Goal: Transaction & Acquisition: Purchase product/service

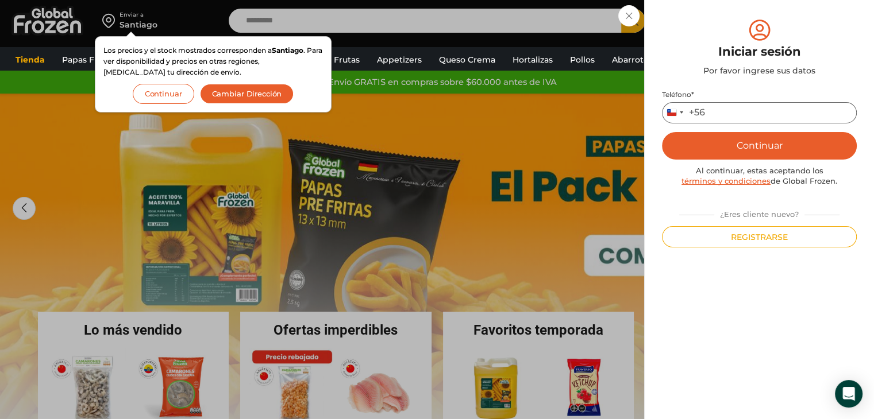
click at [715, 112] on input "Teléfono *" at bounding box center [759, 112] width 195 height 21
type input "*********"
click at [739, 150] on button "Continuar" at bounding box center [759, 146] width 195 height 28
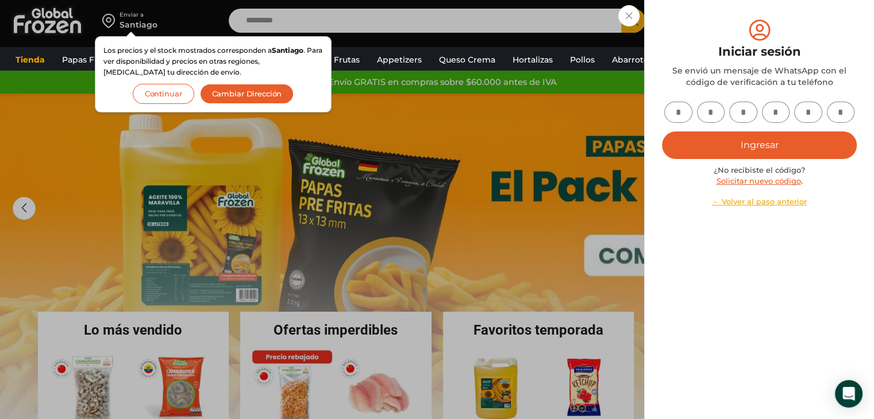
click at [668, 115] on input "text" at bounding box center [678, 112] width 28 height 21
type input "*"
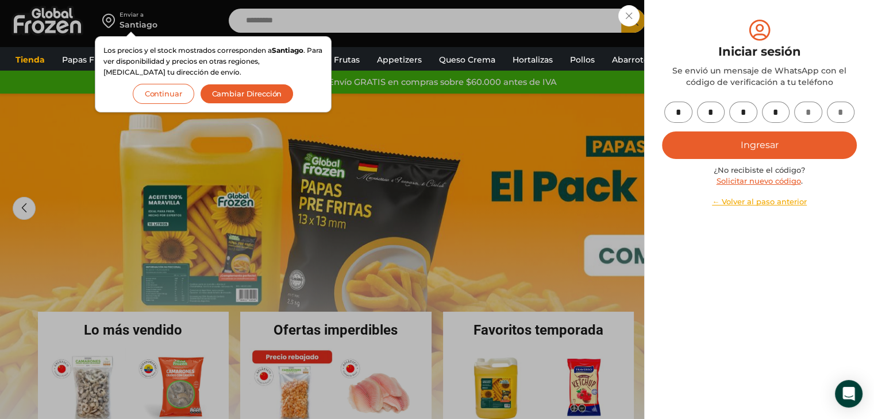
type input "*"
click at [662, 132] on button "Ingresar" at bounding box center [759, 146] width 195 height 28
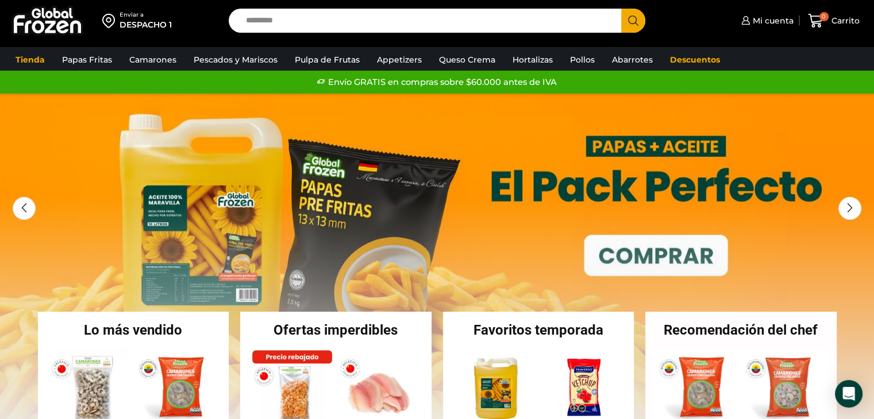
click at [799, 24] on span at bounding box center [799, 20] width 6 height 11
click at [767, 23] on span "Mi cuenta" at bounding box center [772, 20] width 44 height 11
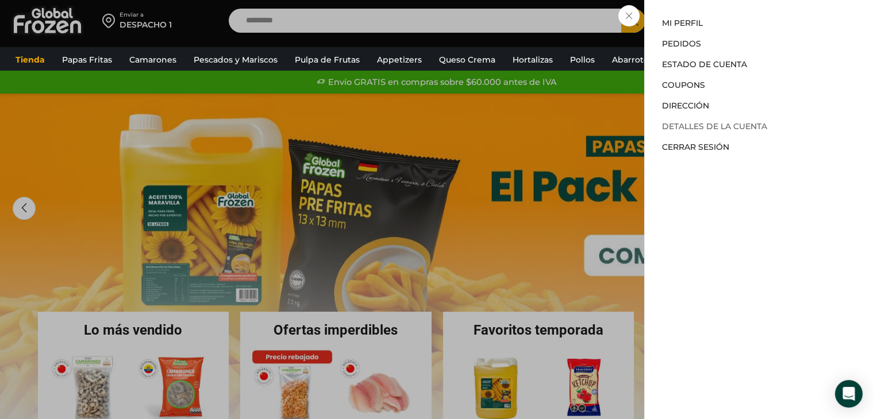
click at [708, 128] on link "Detalles de la cuenta" at bounding box center [714, 126] width 105 height 10
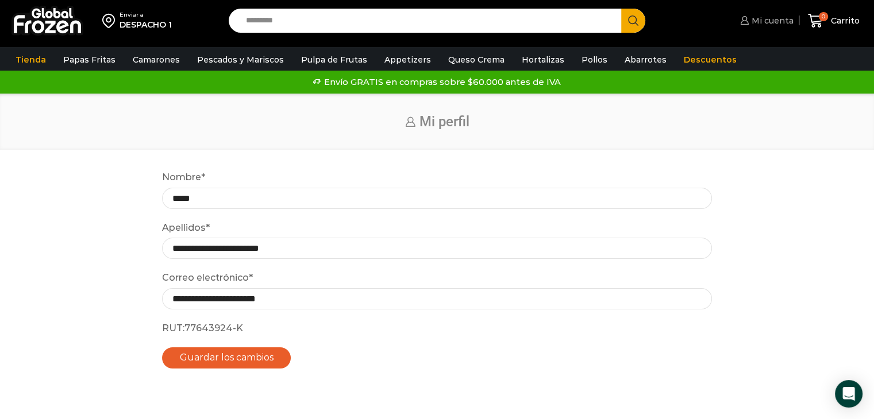
click at [761, 15] on span "Mi cuenta" at bounding box center [771, 20] width 45 height 11
click at [755, 29] on link "Mi cuenta" at bounding box center [765, 20] width 56 height 23
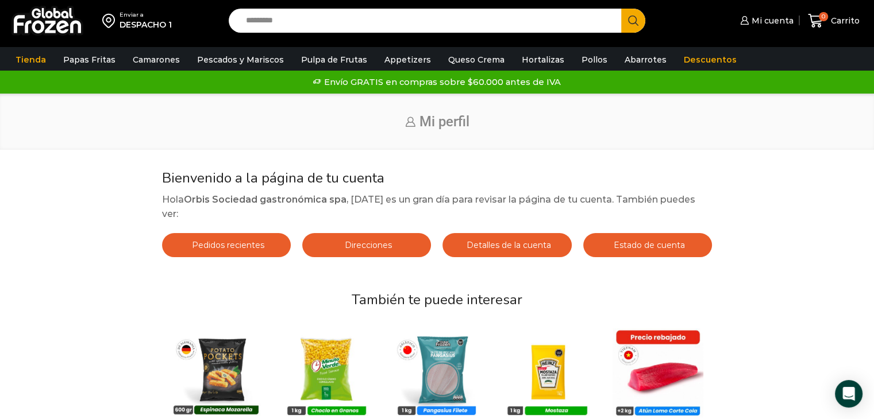
click at [673, 240] on span "Estado de cuenta" at bounding box center [647, 245] width 74 height 10
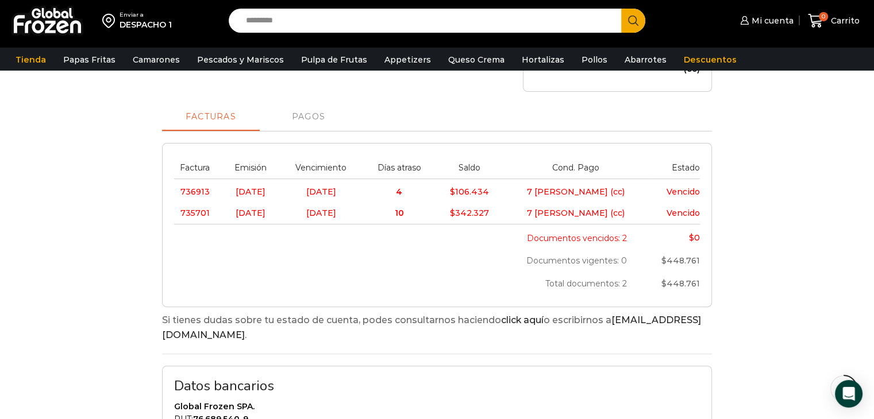
scroll to position [402, 0]
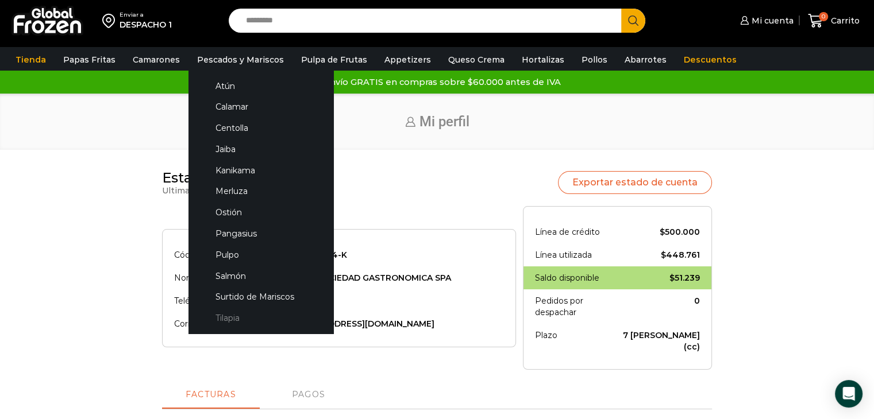
click at [241, 317] on link "Tilapia" at bounding box center [261, 318] width 122 height 21
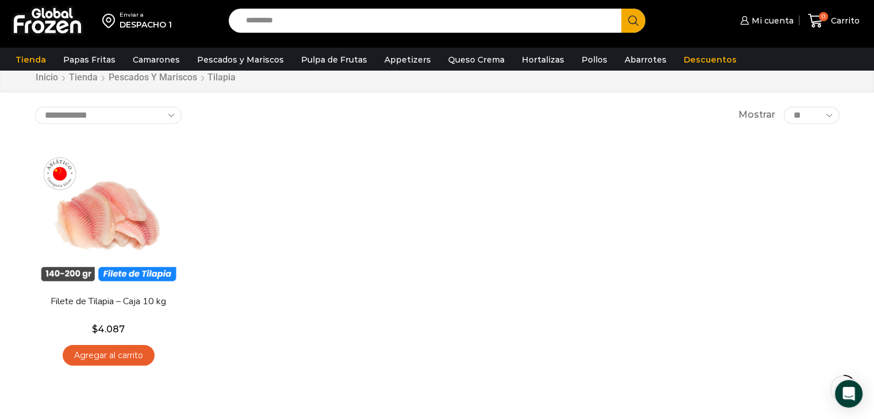
scroll to position [57, 0]
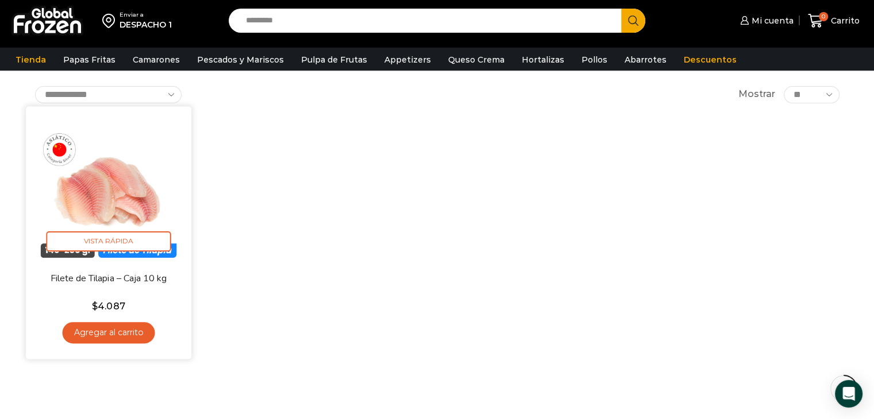
click at [114, 334] on link "Agregar al carrito" at bounding box center [108, 332] width 93 height 21
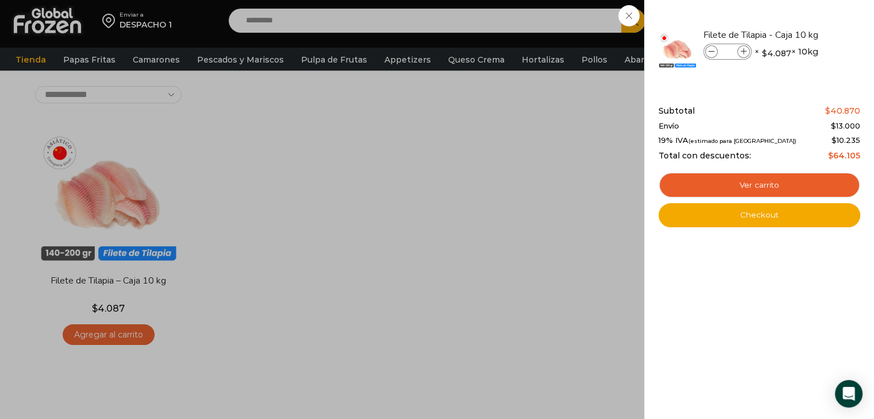
click at [805, 34] on div "1 Carrito 1 1 Shopping Cart *" at bounding box center [833, 20] width 57 height 27
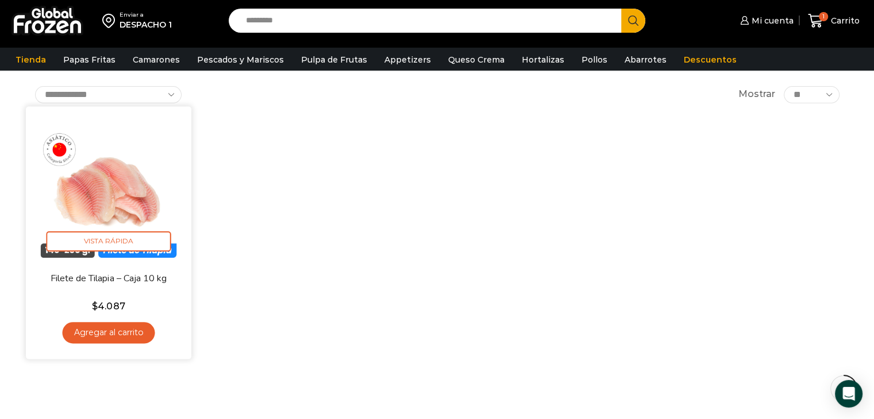
click at [124, 332] on link "Agregar al carrito" at bounding box center [108, 332] width 93 height 21
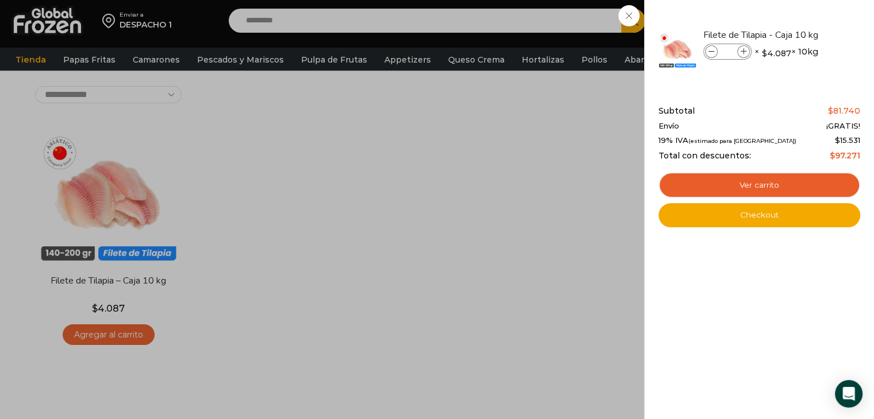
click at [805, 14] on div "2 Carrito 2 2 Shopping Cart *" at bounding box center [833, 20] width 57 height 27
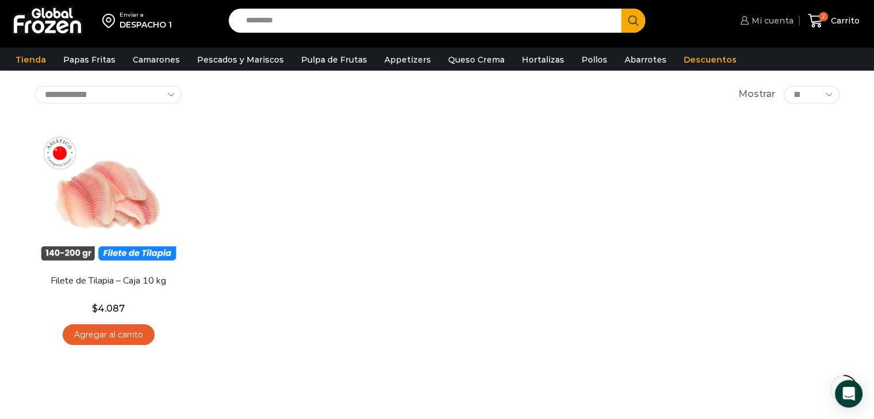
click at [761, 19] on span "Mi cuenta" at bounding box center [771, 20] width 45 height 11
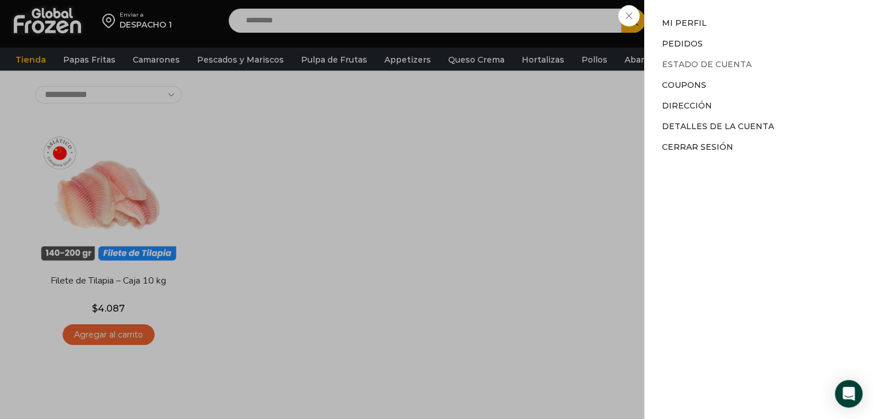
click at [693, 66] on link "Estado de Cuenta" at bounding box center [707, 64] width 90 height 10
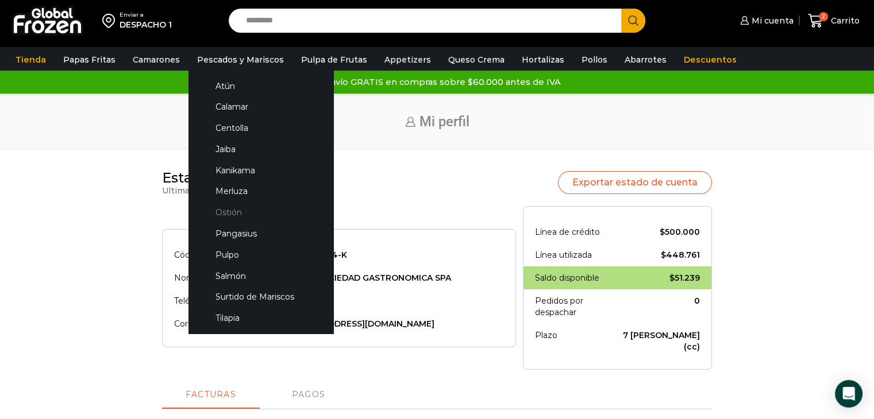
click at [243, 214] on link "Ostión" at bounding box center [261, 212] width 122 height 21
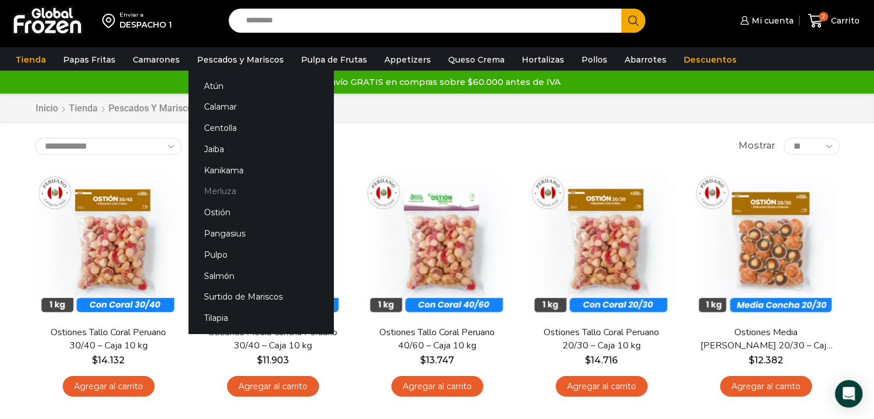
click at [222, 189] on link "Merluza" at bounding box center [260, 191] width 145 height 21
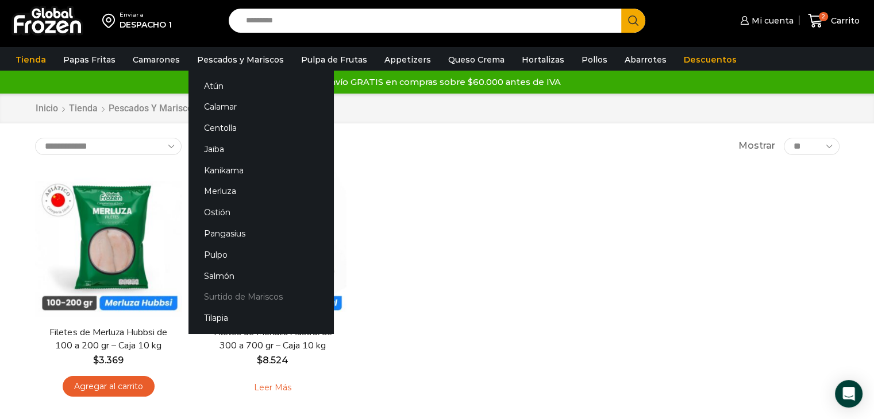
click at [253, 294] on link "Surtido de Mariscos" at bounding box center [260, 297] width 145 height 21
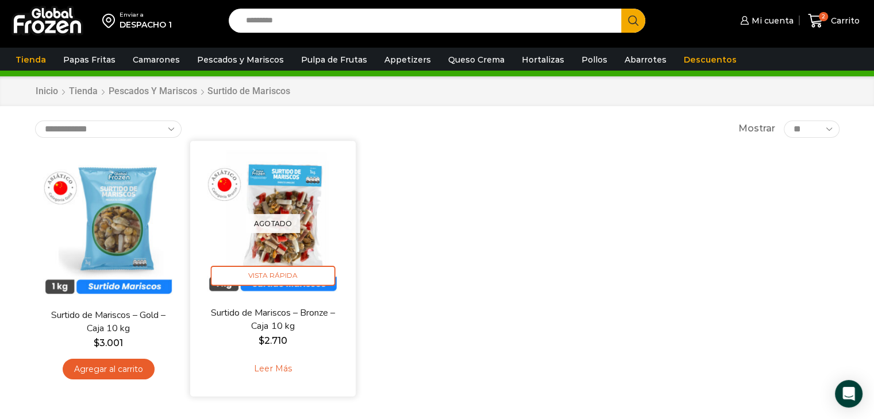
scroll to position [57, 0]
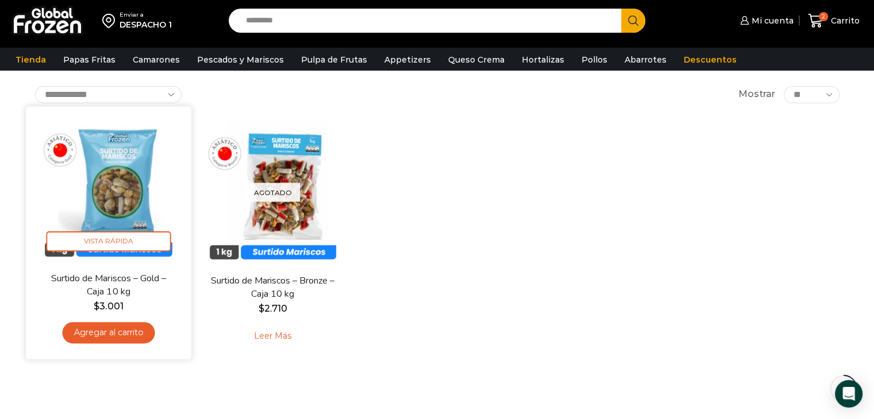
click at [88, 332] on link "Agregar al carrito" at bounding box center [108, 332] width 93 height 21
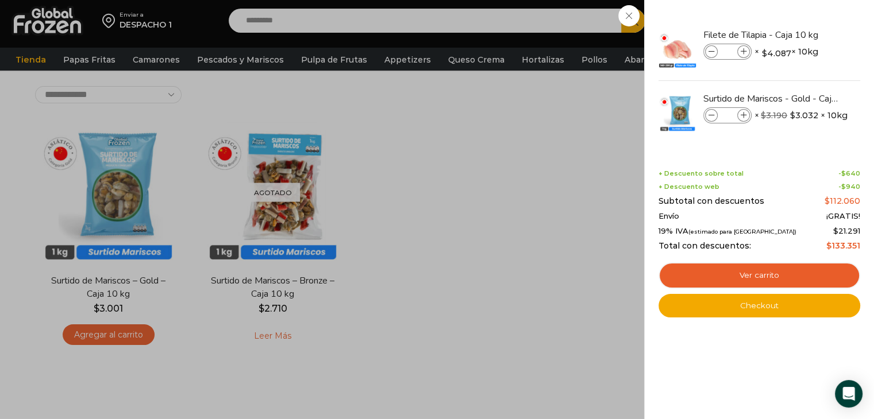
click at [805, 34] on div "3 Carrito 3 3 Shopping Cart *" at bounding box center [833, 20] width 57 height 27
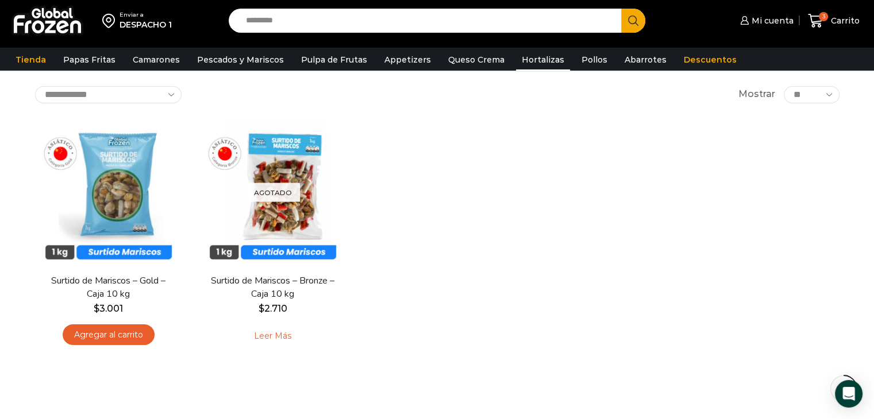
click at [516, 60] on link "Hortalizas" at bounding box center [543, 60] width 54 height 22
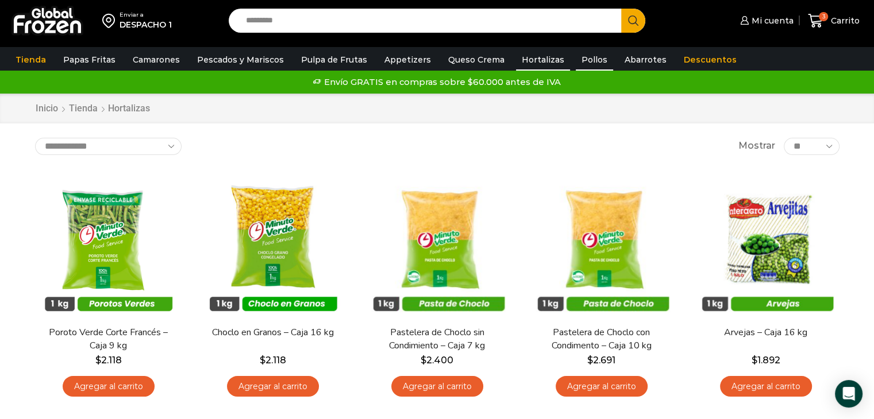
click at [586, 62] on link "Pollos" at bounding box center [594, 60] width 37 height 22
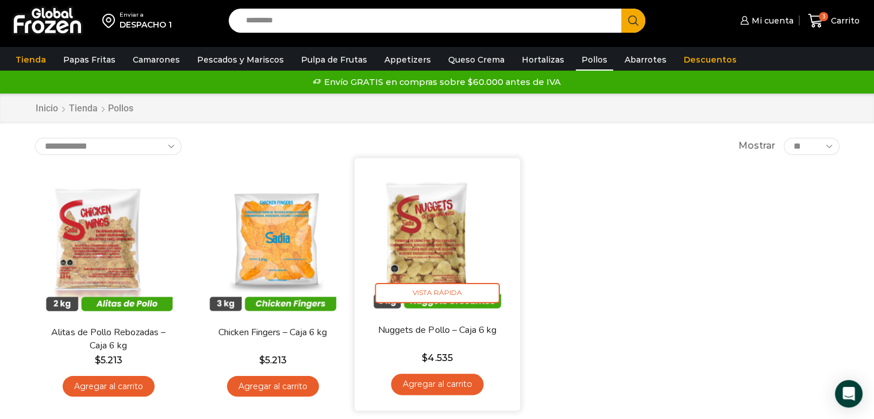
click at [441, 219] on img at bounding box center [437, 241] width 148 height 148
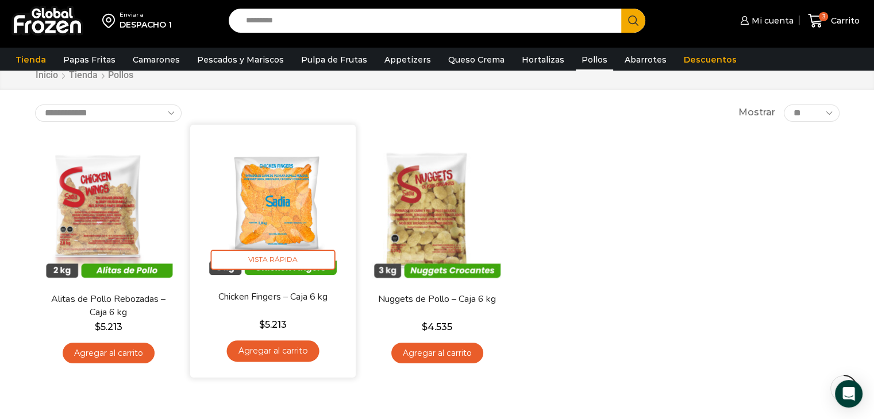
scroll to position [115, 0]
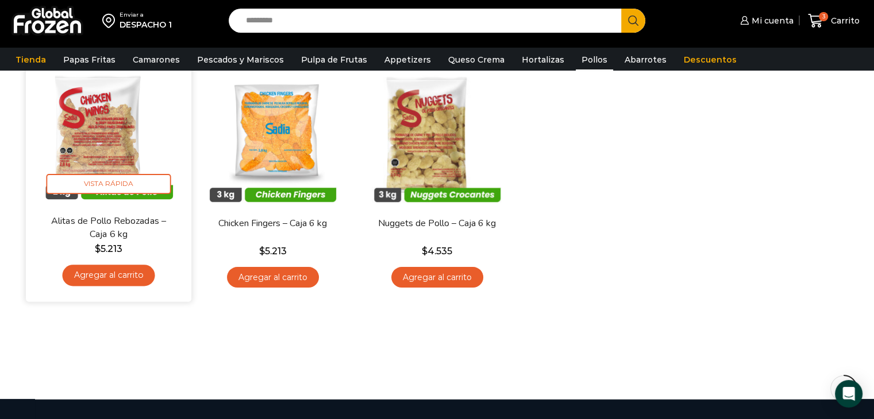
click at [138, 134] on img at bounding box center [108, 131] width 148 height 148
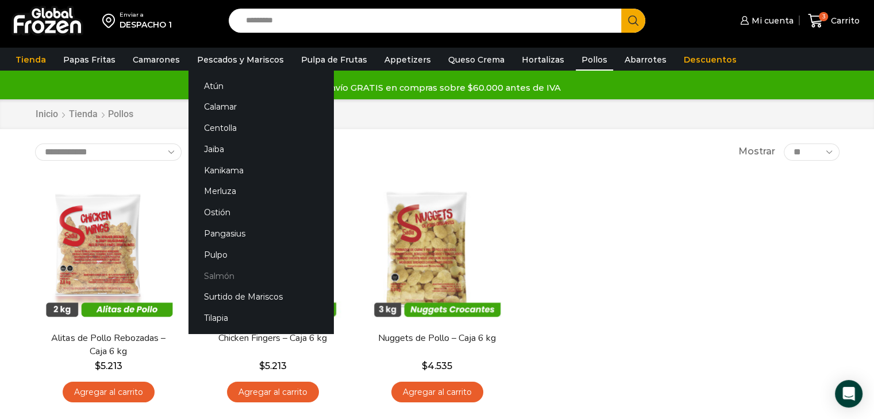
click at [218, 276] on link "Salmón" at bounding box center [260, 275] width 145 height 21
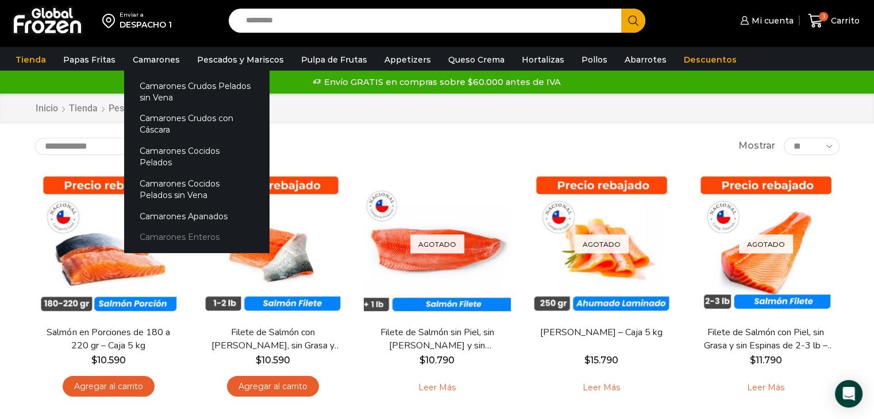
click at [192, 227] on link "Camarones Enteros" at bounding box center [196, 237] width 145 height 21
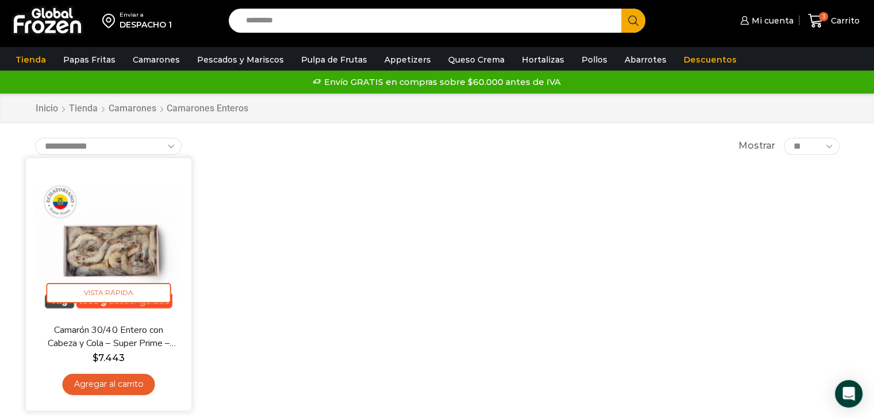
click at [121, 233] on img at bounding box center [108, 241] width 148 height 148
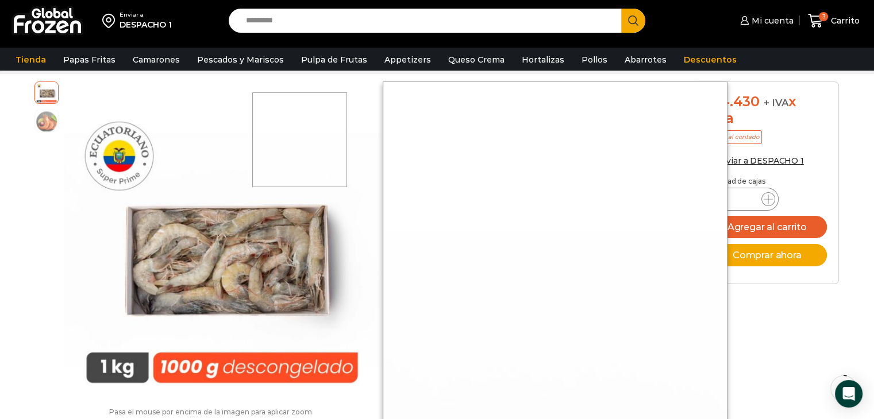
scroll to position [115, 0]
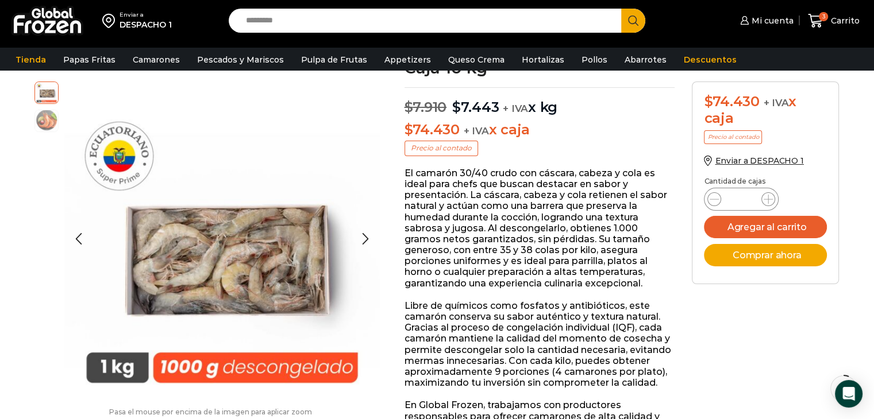
click at [44, 122] on img at bounding box center [46, 120] width 23 height 23
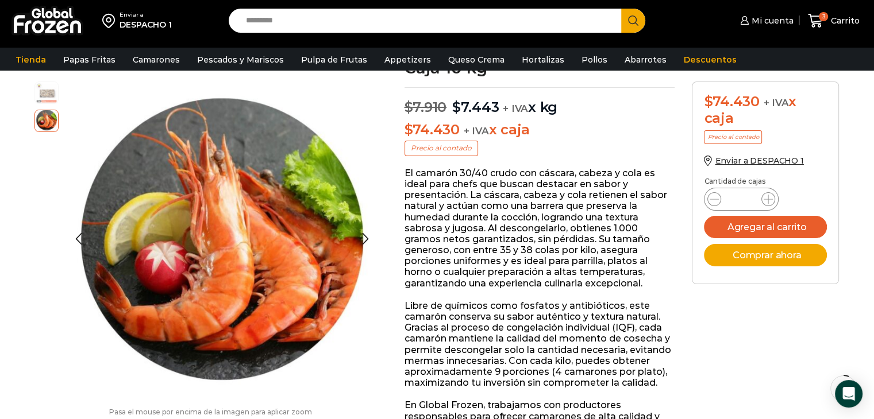
click at [56, 94] on img at bounding box center [46, 91] width 23 height 23
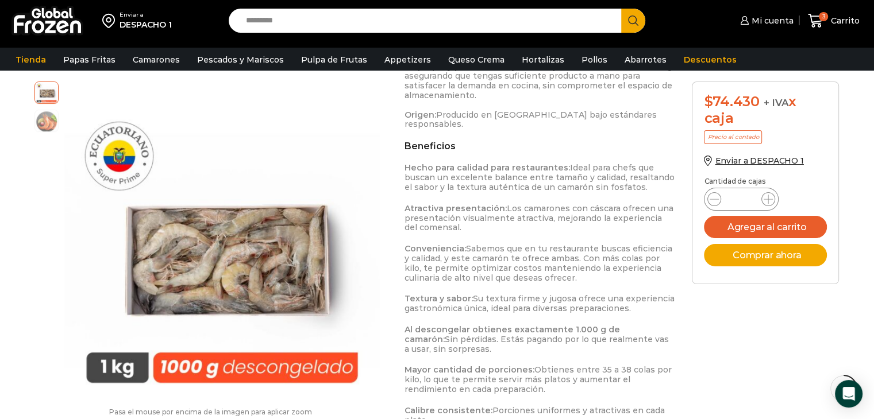
scroll to position [804, 0]
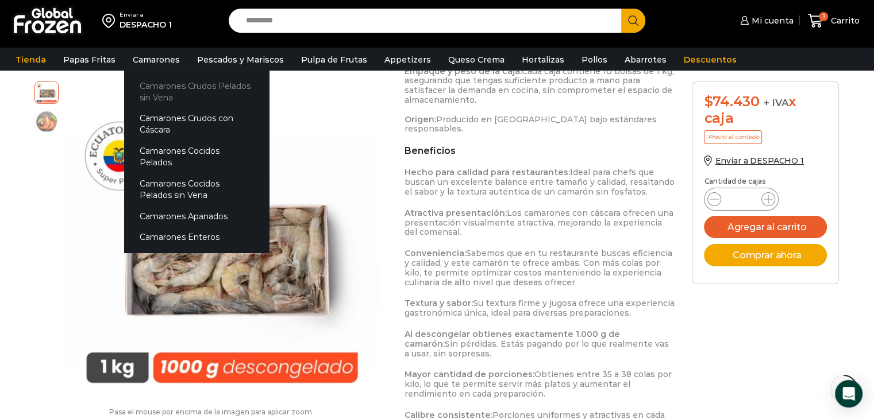
click at [206, 95] on link "Camarones Crudos Pelados sin Vena" at bounding box center [196, 91] width 145 height 33
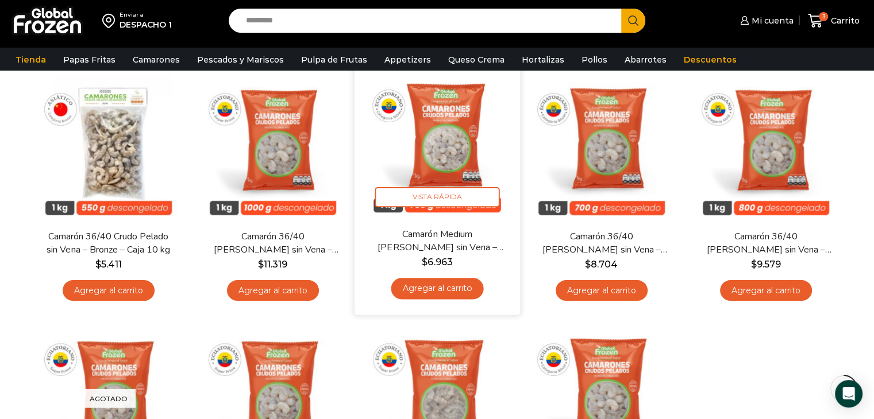
scroll to position [115, 0]
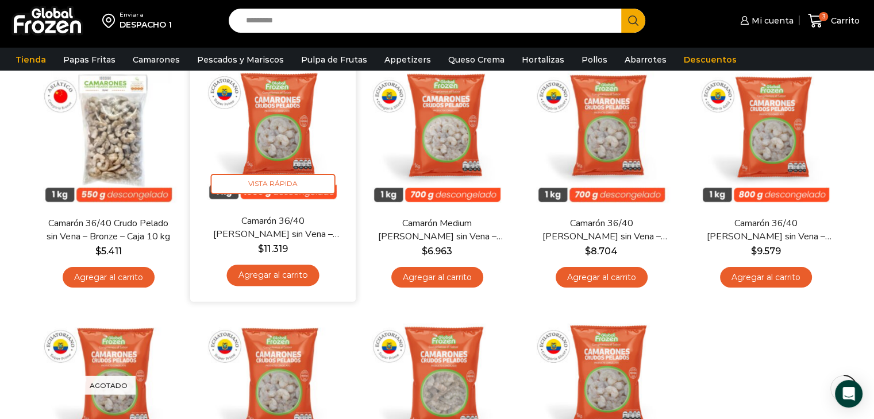
click at [327, 134] on img at bounding box center [273, 131] width 148 height 148
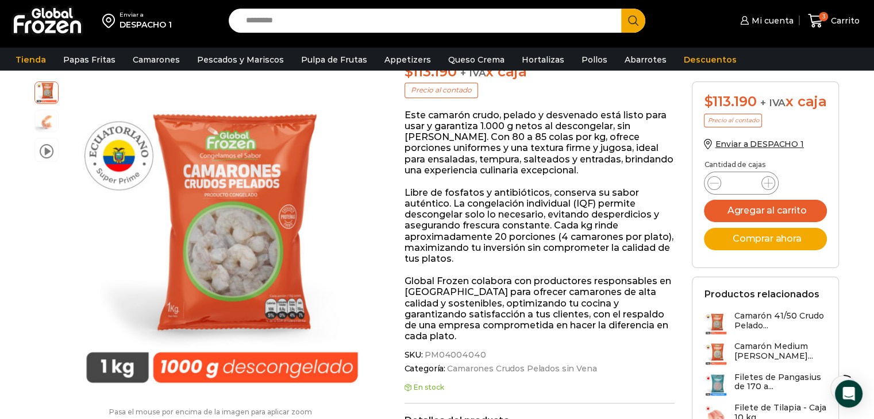
scroll to position [172, 0]
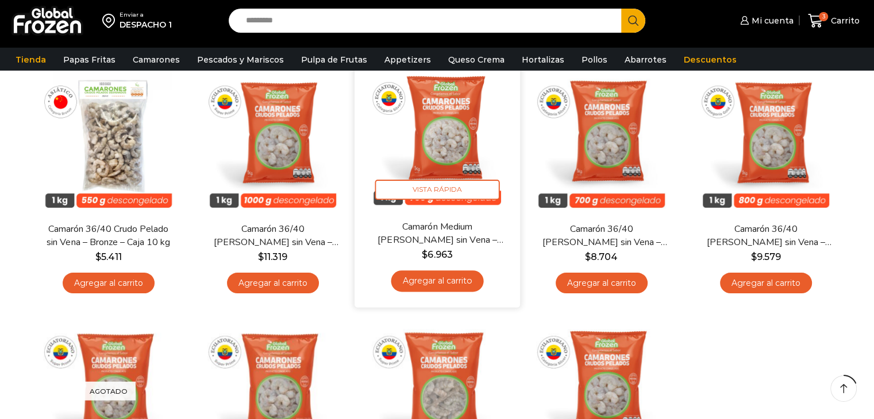
scroll to position [115, 0]
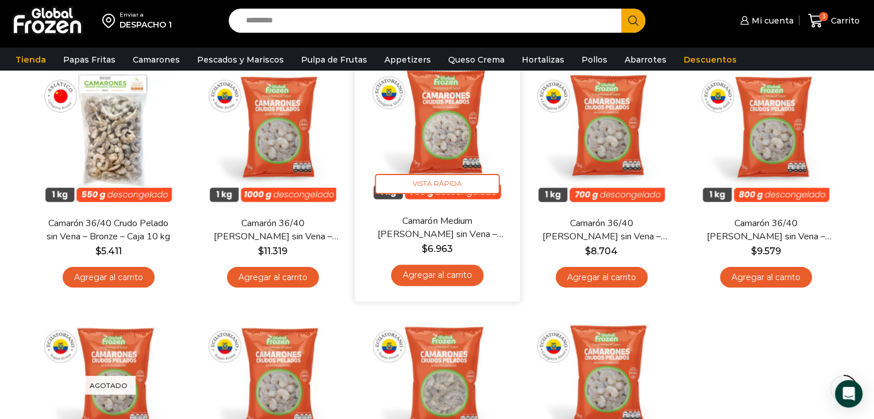
click at [460, 134] on img at bounding box center [437, 131] width 148 height 148
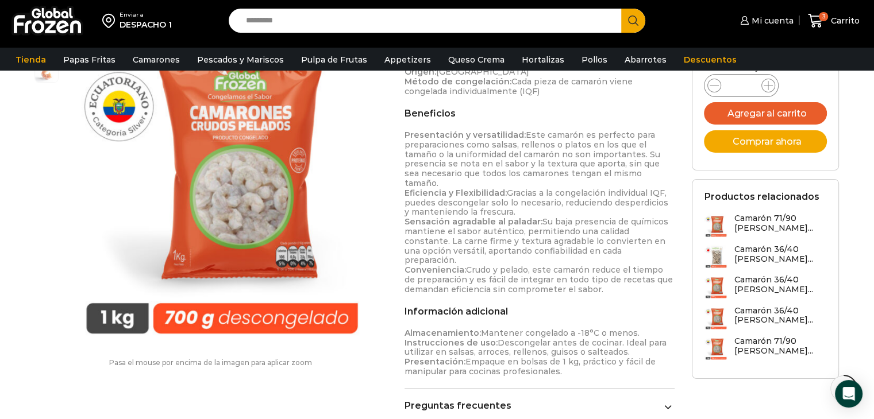
scroll to position [690, 0]
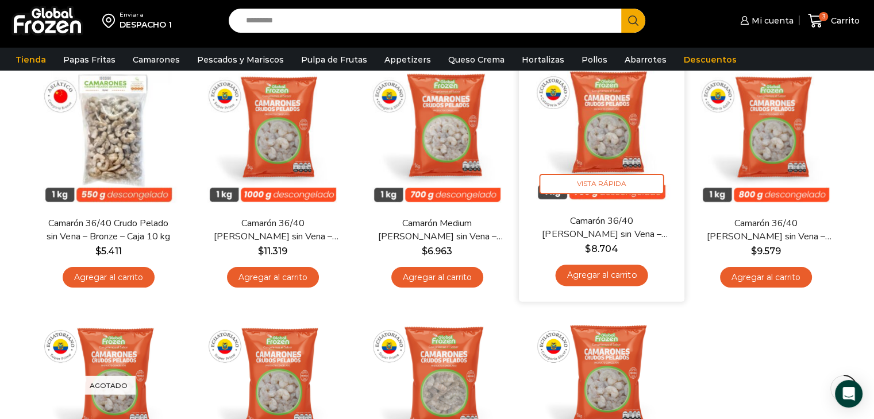
click at [630, 132] on img at bounding box center [601, 131] width 148 height 148
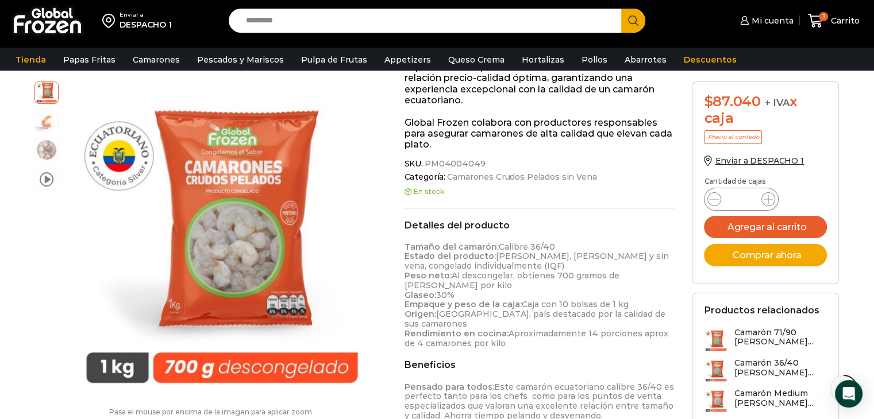
scroll to position [460, 0]
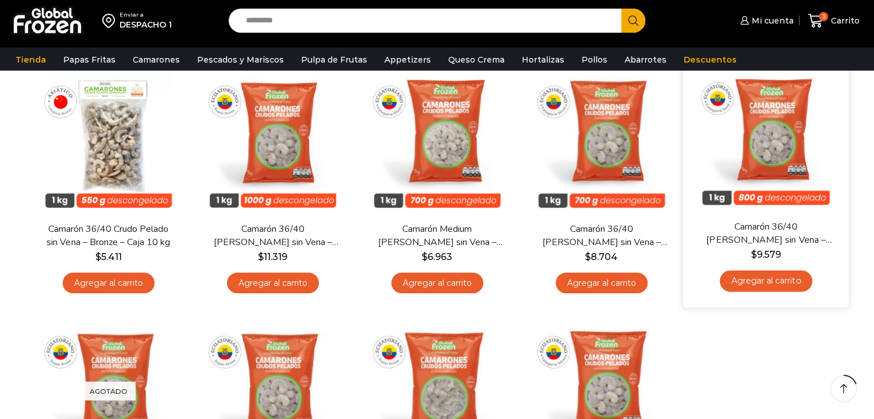
scroll to position [115, 0]
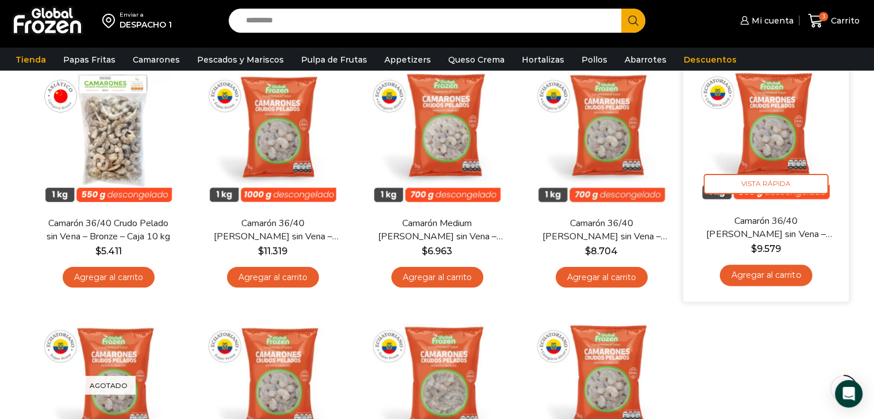
click at [796, 129] on img at bounding box center [766, 131] width 148 height 148
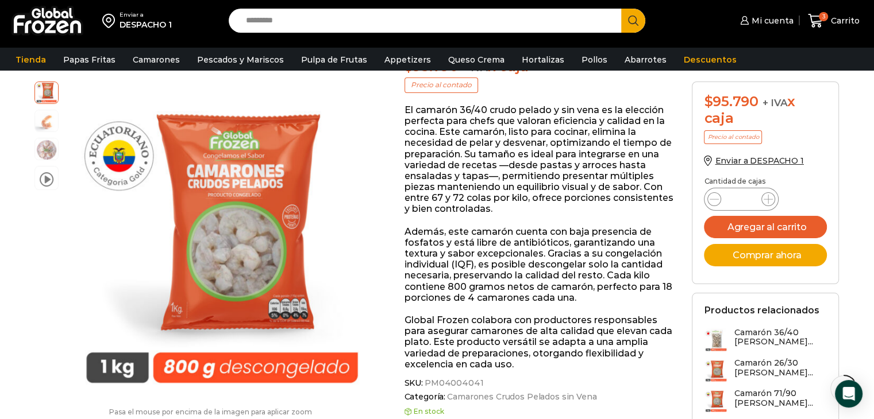
scroll to position [115, 0]
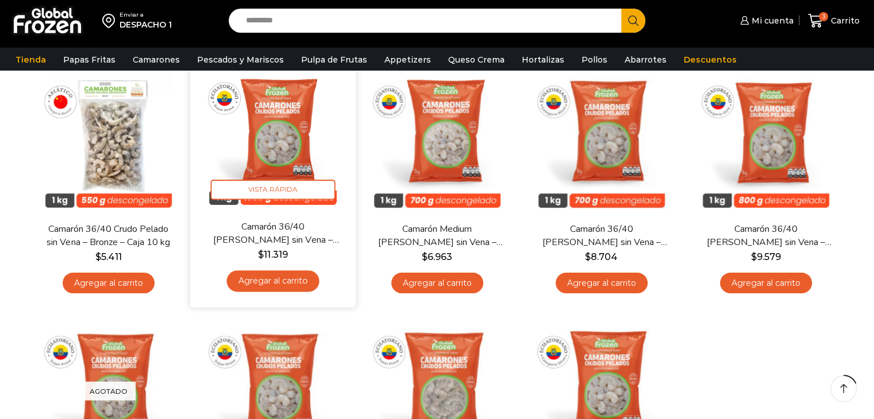
scroll to position [115, 0]
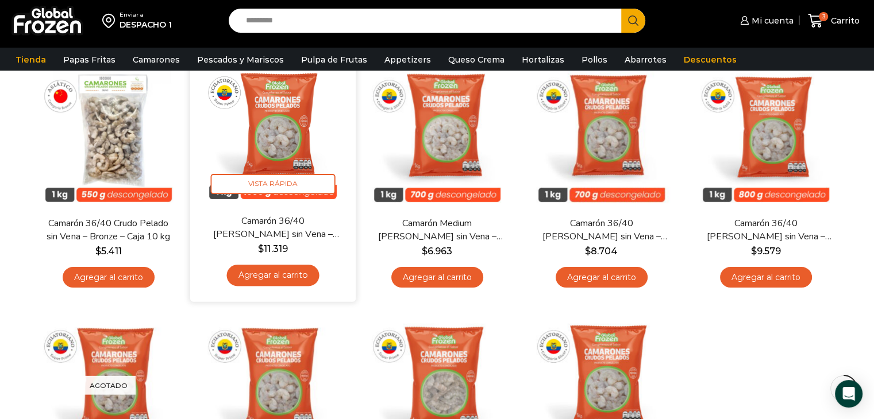
click at [269, 119] on img at bounding box center [273, 131] width 148 height 148
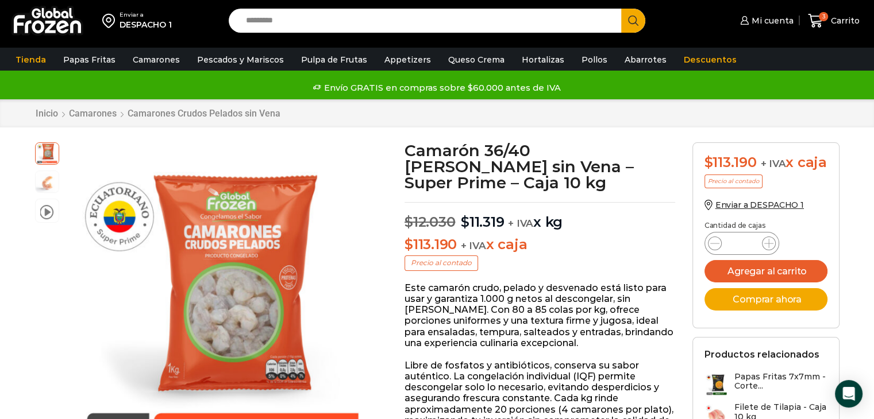
click at [663, 109] on div "Inicio Camarones Camarones Crudos Pelados sin Vena" at bounding box center [437, 113] width 822 height 11
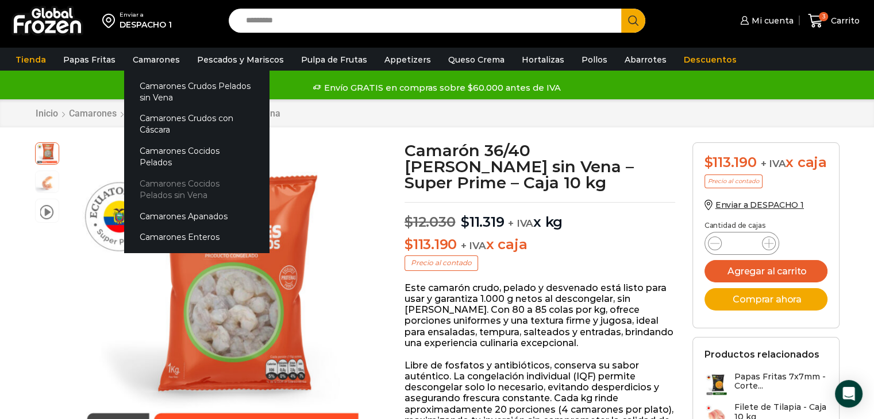
click at [181, 174] on link "Camarones Cocidos Pelados sin Vena" at bounding box center [196, 190] width 145 height 33
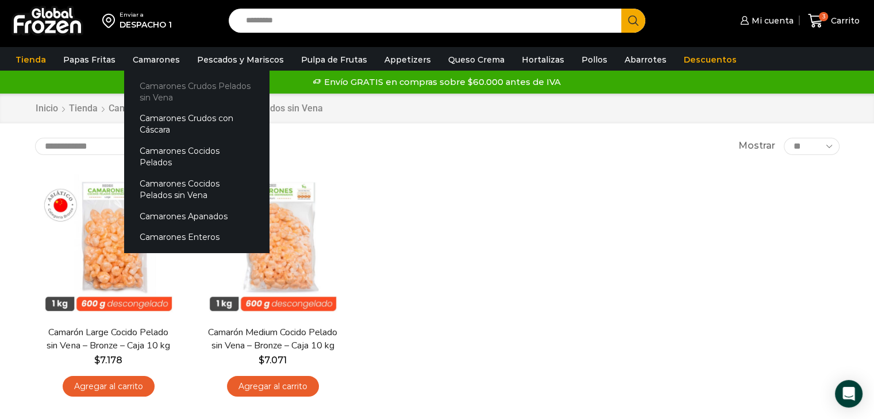
click at [182, 90] on link "Camarones Crudos Pelados sin Vena" at bounding box center [196, 91] width 145 height 33
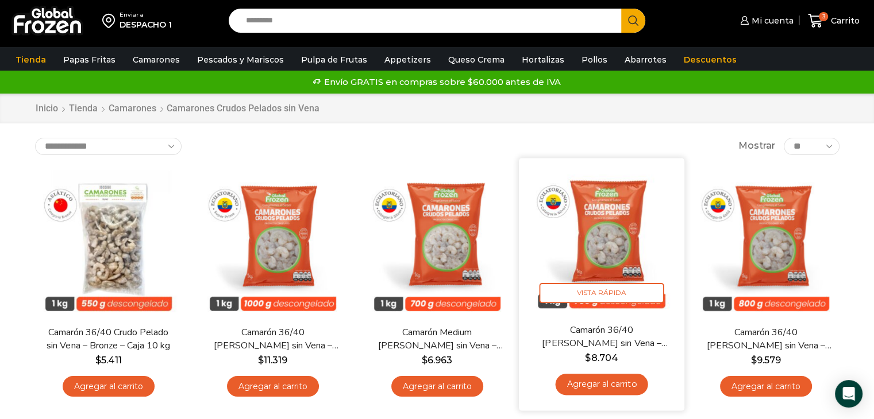
click at [642, 232] on img at bounding box center [601, 241] width 148 height 148
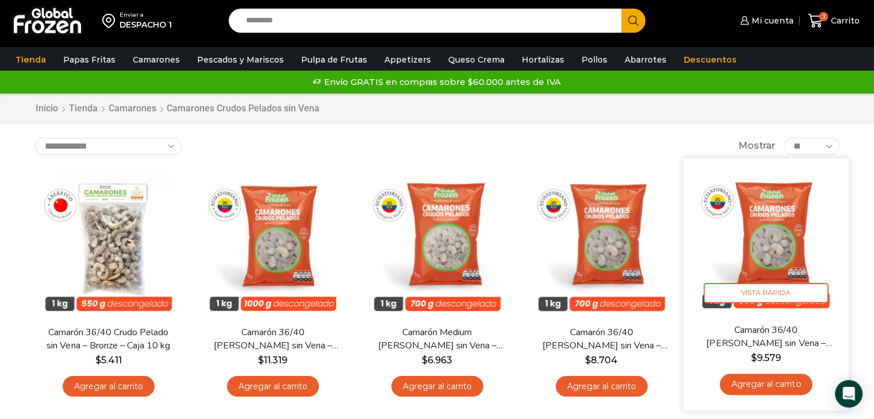
click at [745, 384] on link "Agregar al carrito" at bounding box center [765, 384] width 93 height 21
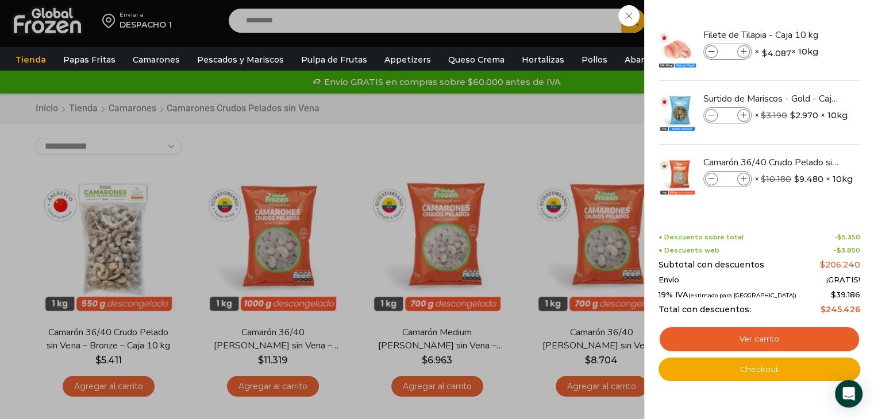
click at [805, 34] on div "4 [GEOGRAPHIC_DATA] 4 4 Shopping Cart *" at bounding box center [833, 20] width 57 height 27
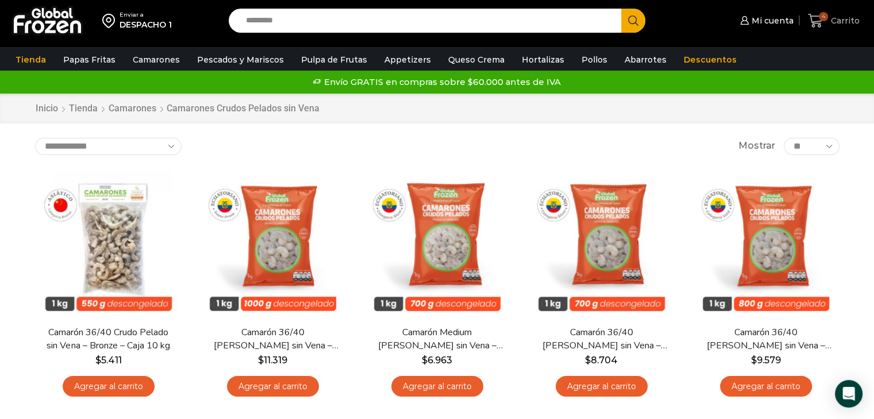
click at [810, 20] on icon at bounding box center [816, 21] width 16 height 16
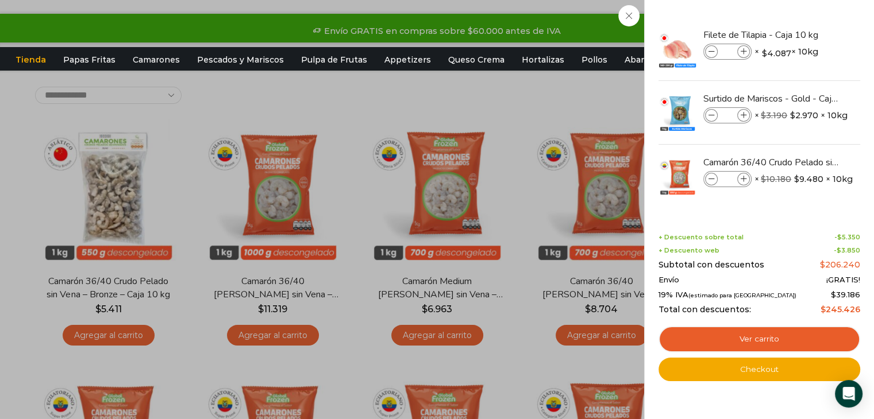
scroll to position [230, 0]
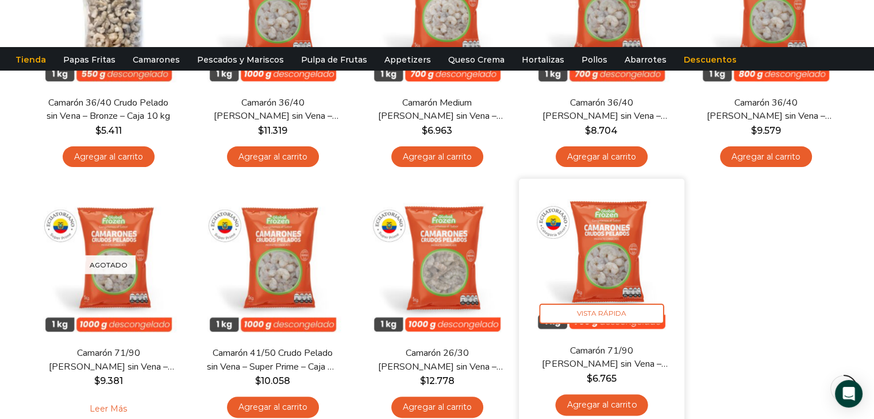
click at [588, 229] on img at bounding box center [601, 262] width 148 height 148
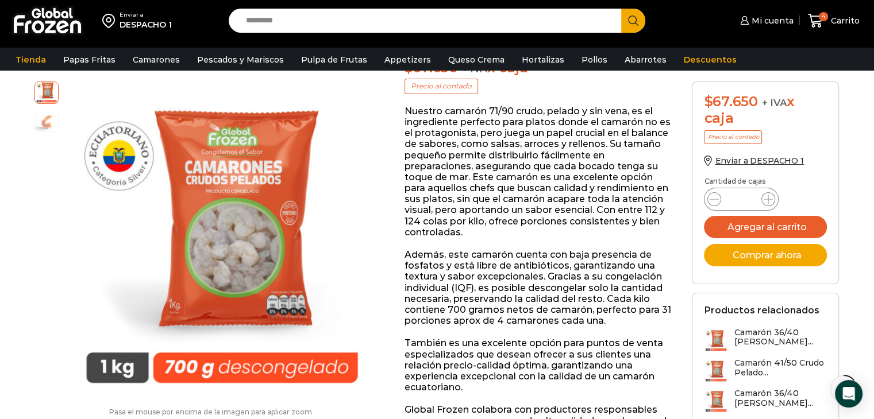
scroll to position [115, 0]
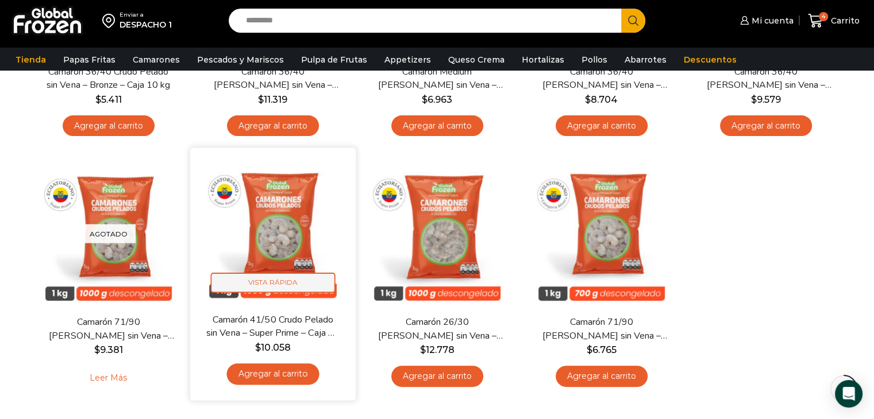
scroll to position [287, 0]
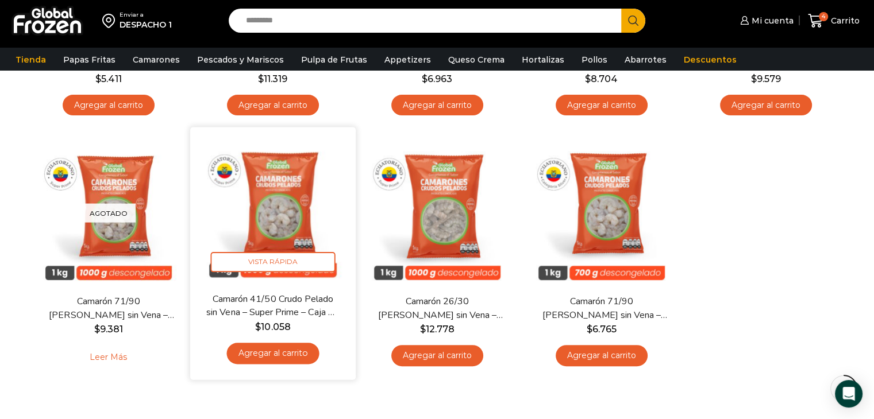
click at [268, 364] on link "Agregar al carrito" at bounding box center [272, 353] width 93 height 21
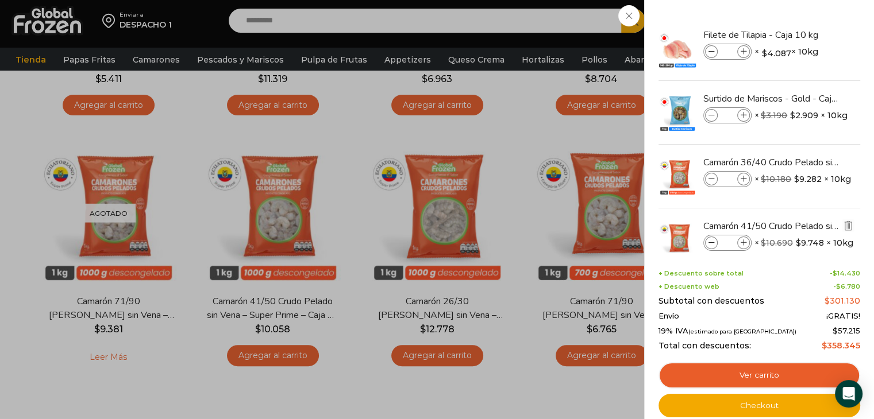
click at [712, 240] on icon at bounding box center [711, 243] width 6 height 6
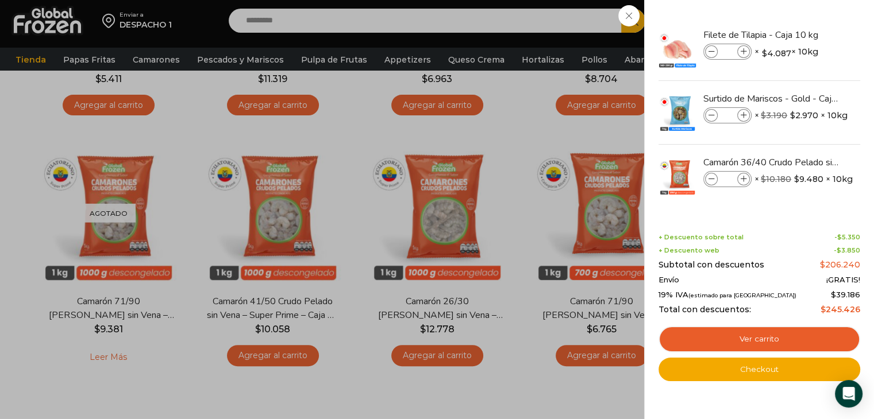
click at [805, 34] on div "4 Carrito 4 4 Shopping Cart *" at bounding box center [833, 20] width 57 height 27
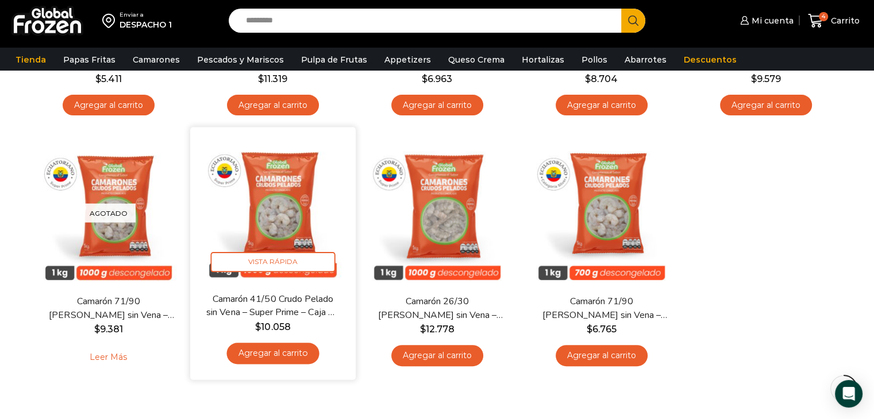
click at [249, 192] on img at bounding box center [273, 210] width 148 height 148
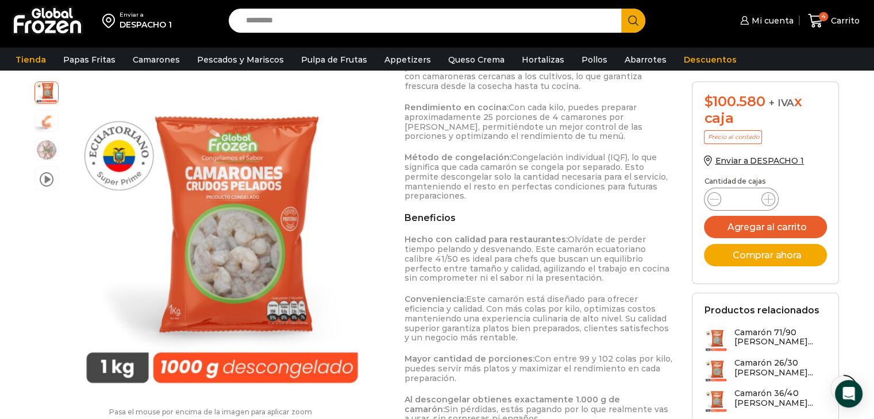
scroll to position [977, 0]
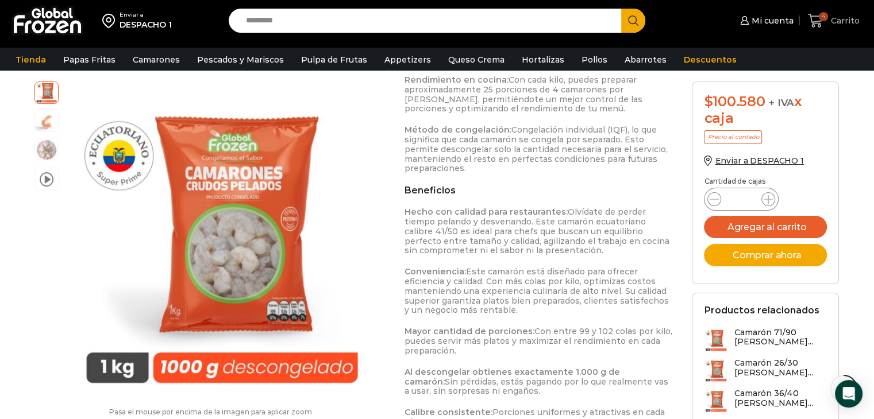
click at [816, 18] on icon at bounding box center [816, 21] width 16 height 16
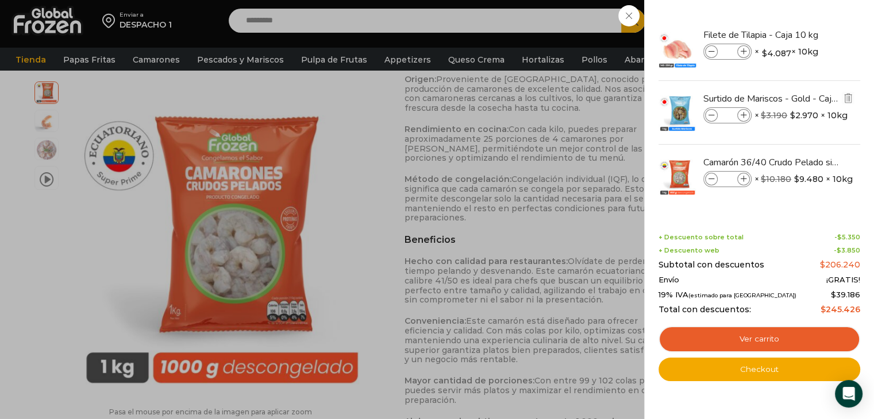
scroll to position [919, 0]
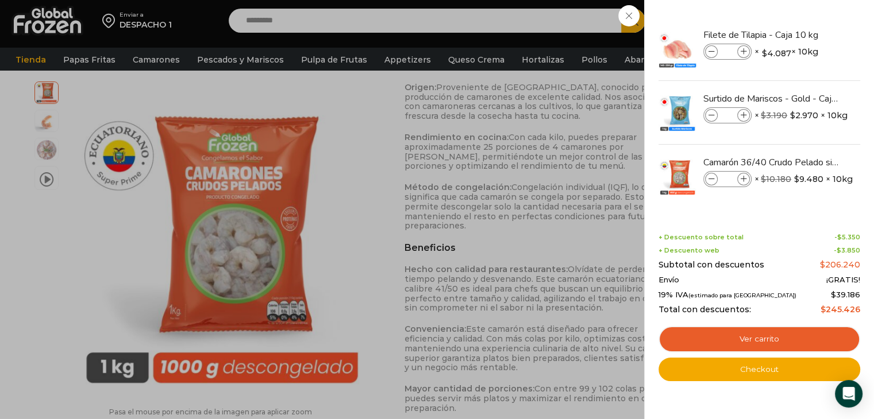
click at [805, 34] on div "4 Carrito 4 4 Shopping Cart * $" at bounding box center [833, 20] width 57 height 27
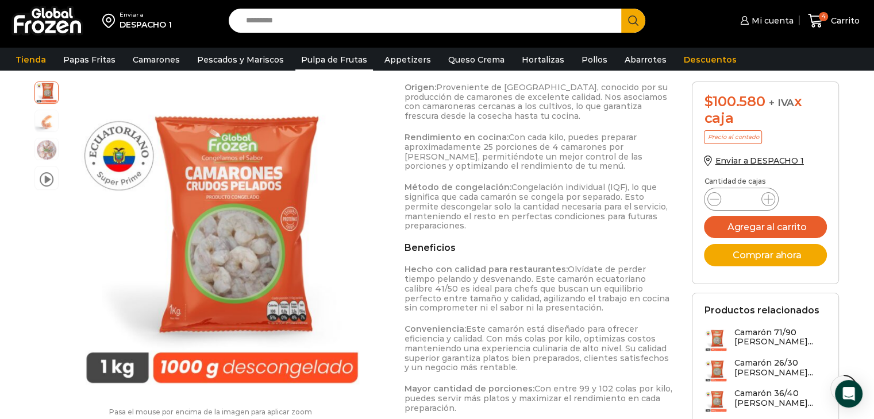
click at [311, 62] on link "Pulpa de Frutas" at bounding box center [334, 60] width 78 height 22
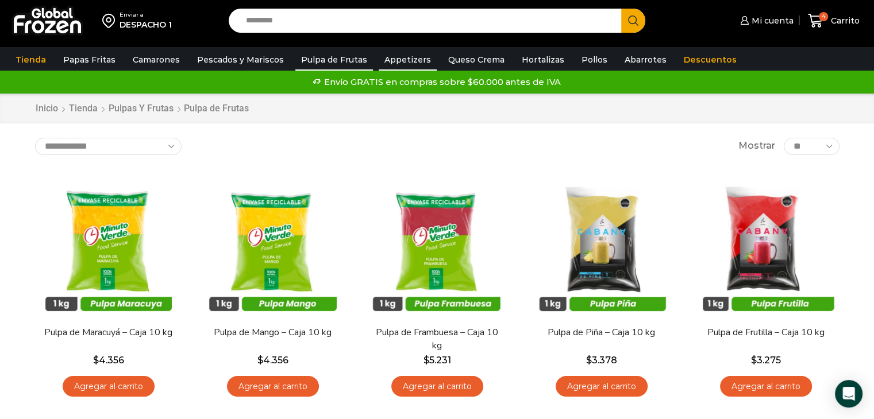
click at [398, 56] on link "Appetizers" at bounding box center [408, 60] width 58 height 22
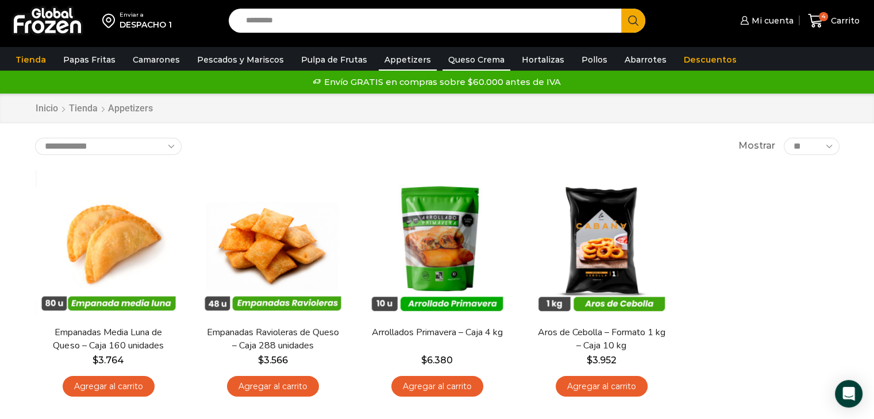
click at [452, 57] on link "Queso Crema" at bounding box center [476, 60] width 68 height 22
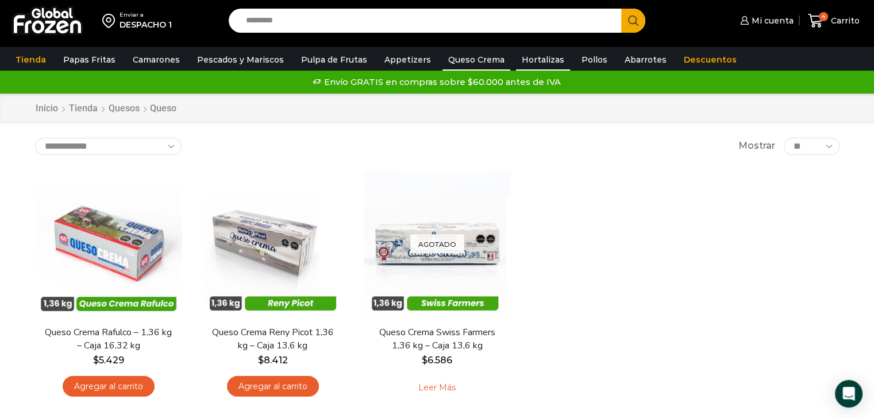
click at [532, 53] on link "Hortalizas" at bounding box center [543, 60] width 54 height 22
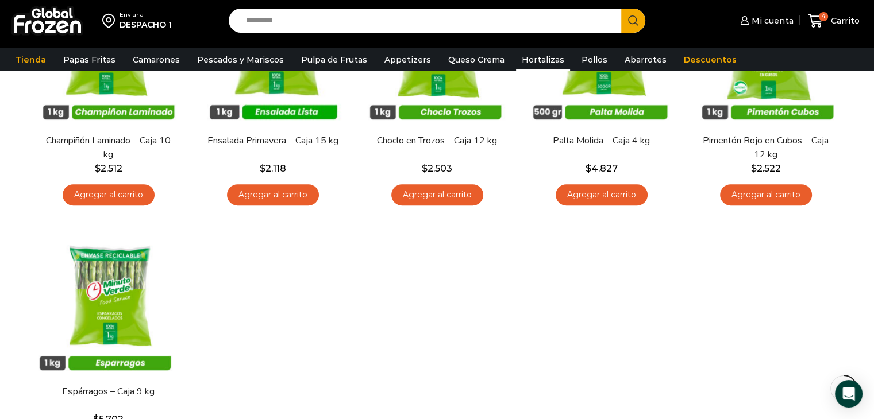
scroll to position [345, 0]
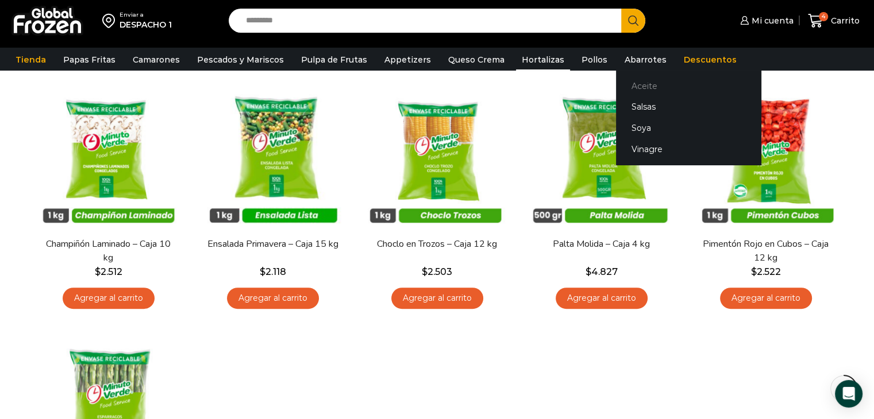
click at [616, 88] on link "Aceite" at bounding box center [688, 85] width 145 height 21
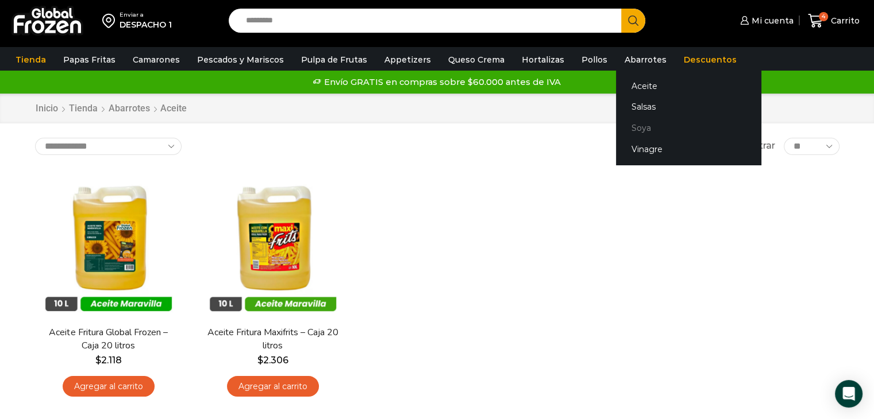
click at [621, 125] on link "Soya" at bounding box center [688, 128] width 145 height 21
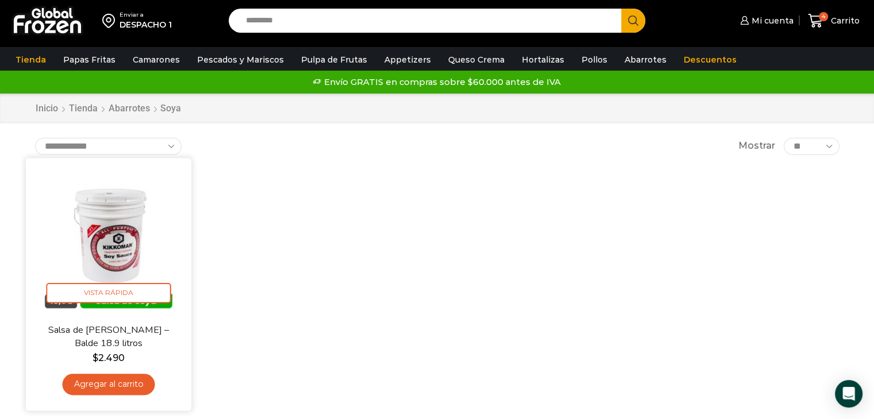
click at [109, 248] on img at bounding box center [108, 241] width 148 height 148
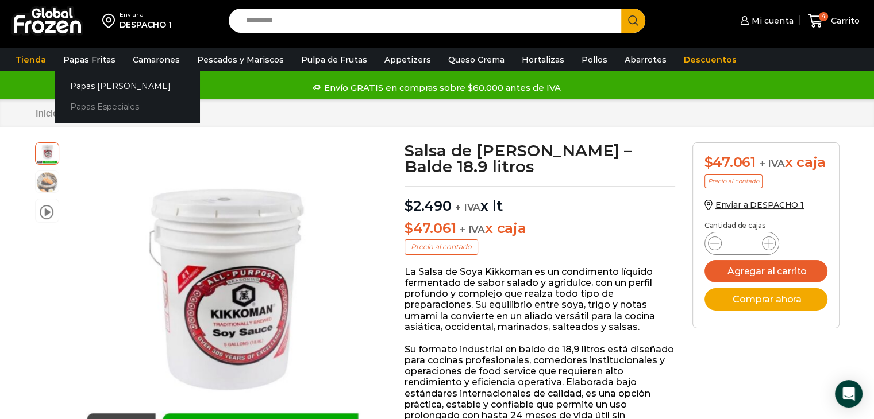
click at [101, 101] on link "Papas Especiales" at bounding box center [127, 107] width 145 height 21
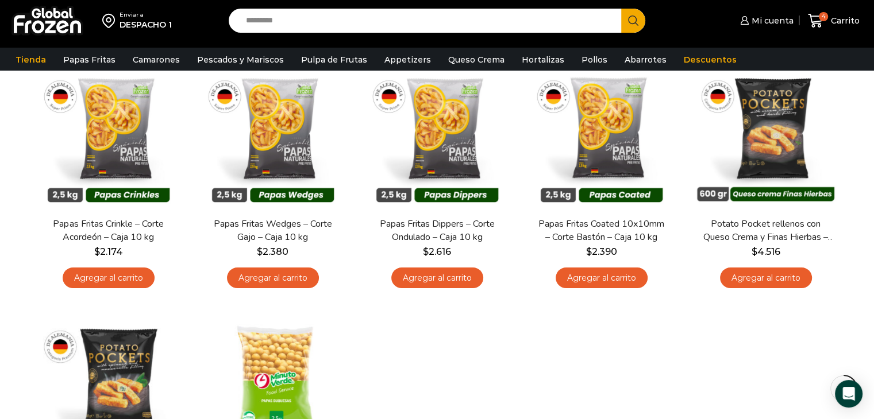
scroll to position [115, 0]
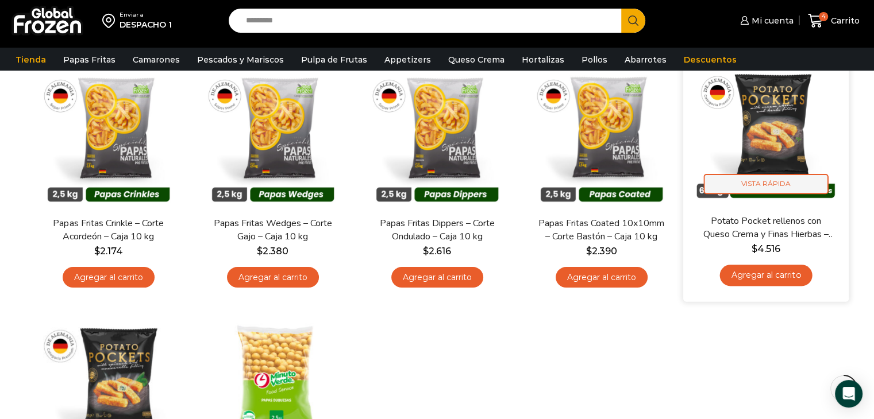
click at [785, 189] on span "Vista Rápida" at bounding box center [765, 184] width 125 height 20
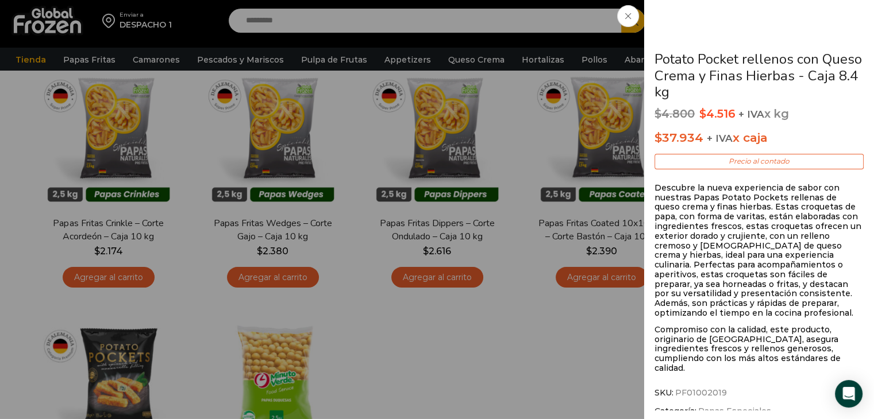
scroll to position [345, 0]
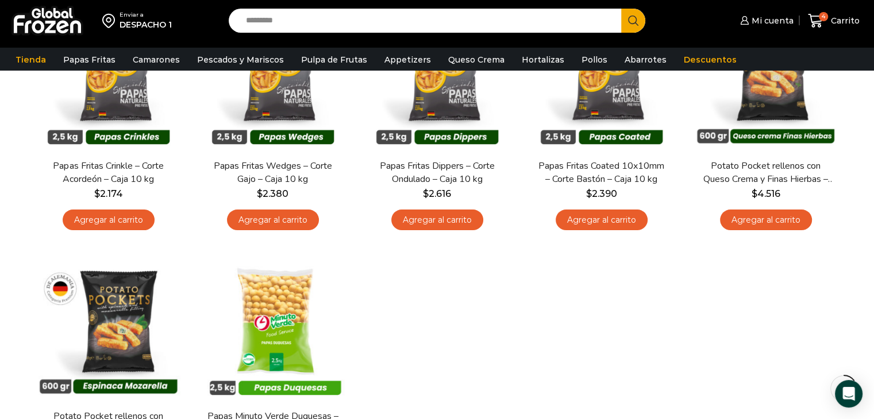
scroll to position [0, 0]
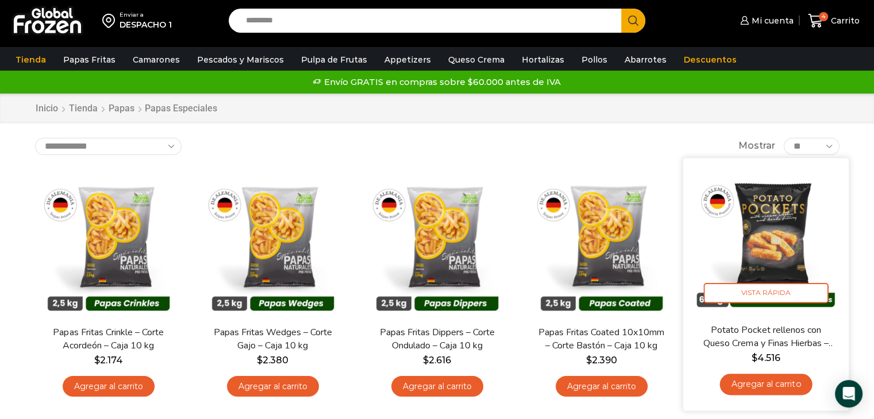
click at [758, 233] on img at bounding box center [766, 241] width 148 height 148
click at [761, 221] on img at bounding box center [766, 241] width 148 height 148
click at [816, 284] on span "Vista Rápida" at bounding box center [765, 293] width 125 height 20
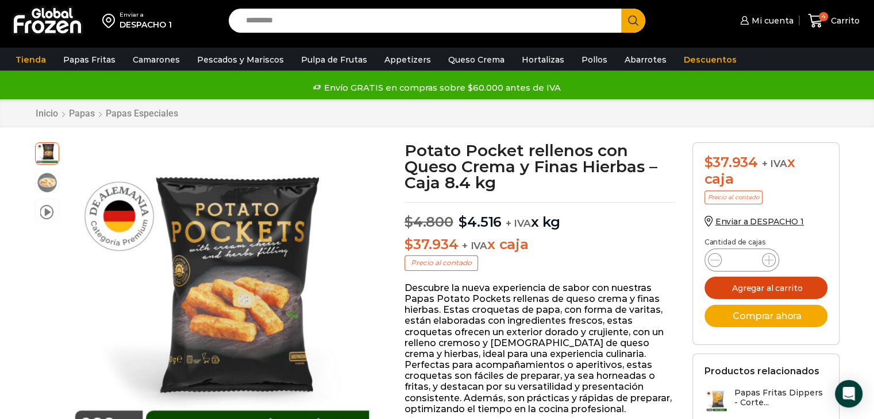
click at [778, 277] on button "Agregar al carrito" at bounding box center [765, 288] width 123 height 22
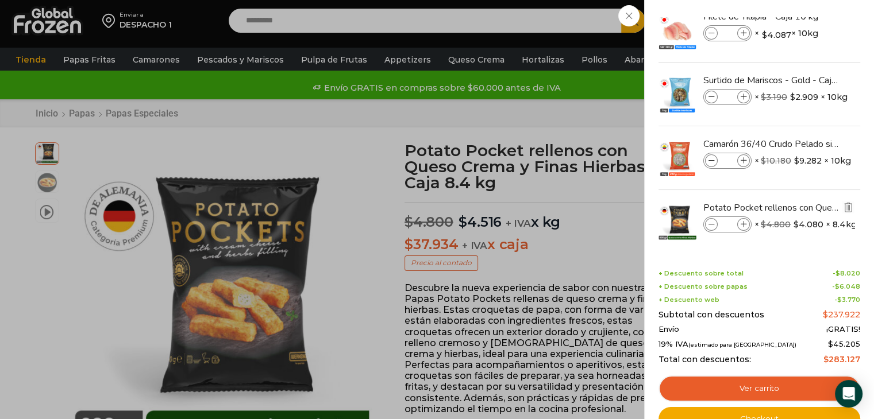
scroll to position [27, 0]
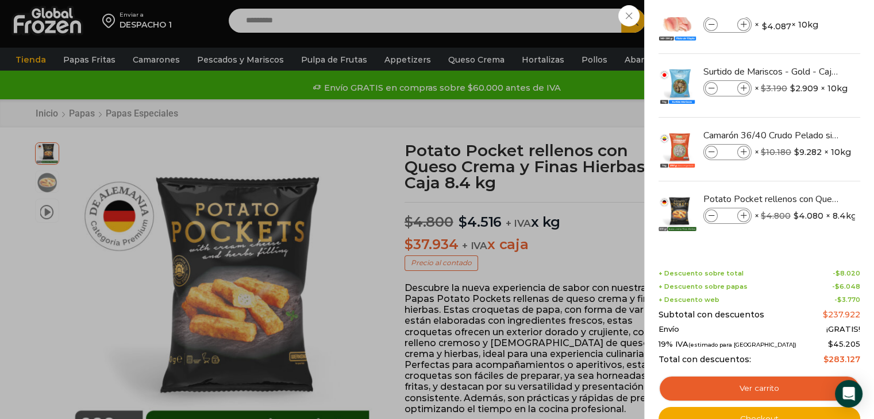
click at [805, 34] on div "5 Carrito 5 5 Shopping Cart *" at bounding box center [833, 20] width 57 height 27
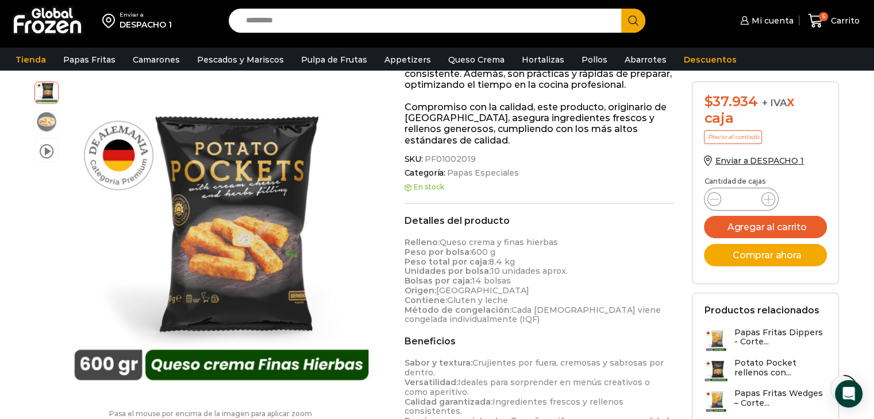
scroll to position [345, 0]
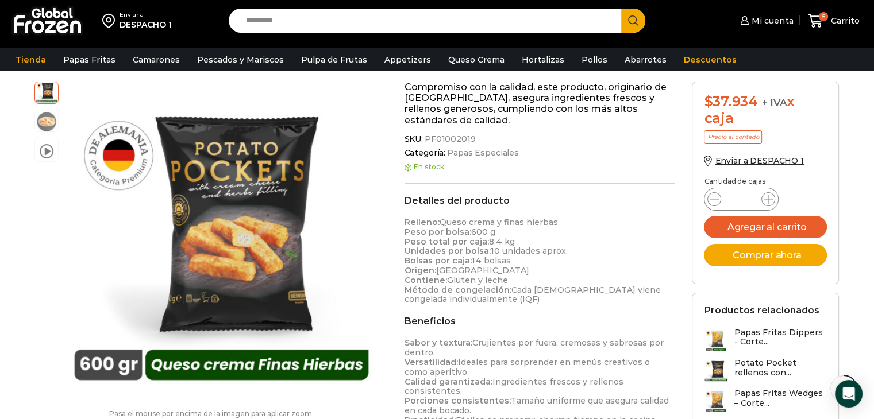
click at [32, 275] on div "video Pasa el mouse por encima de la imagen para aplicar zoom Potato Pocket rel…" at bounding box center [210, 256] width 369 height 348
click at [37, 122] on img at bounding box center [46, 120] width 23 height 23
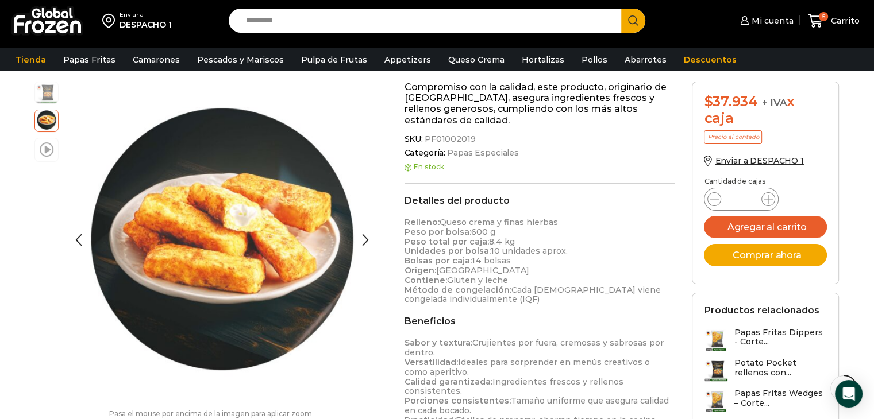
click at [46, 149] on span at bounding box center [47, 149] width 14 height 16
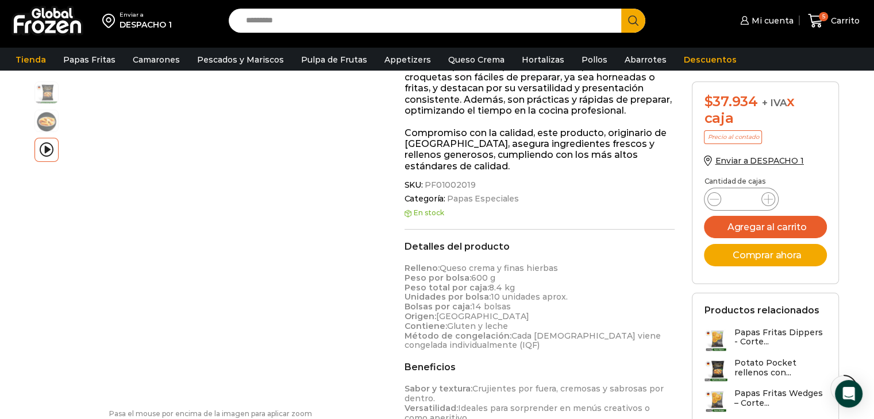
scroll to position [230, 0]
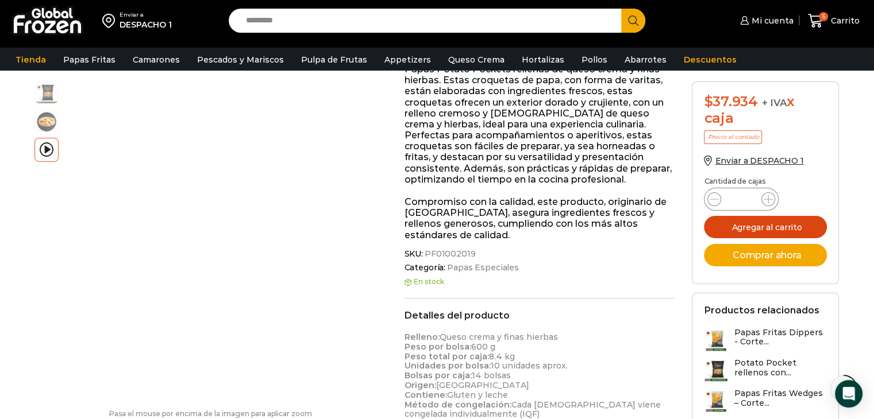
click at [770, 227] on button "Agregar al carrito" at bounding box center [765, 227] width 123 height 22
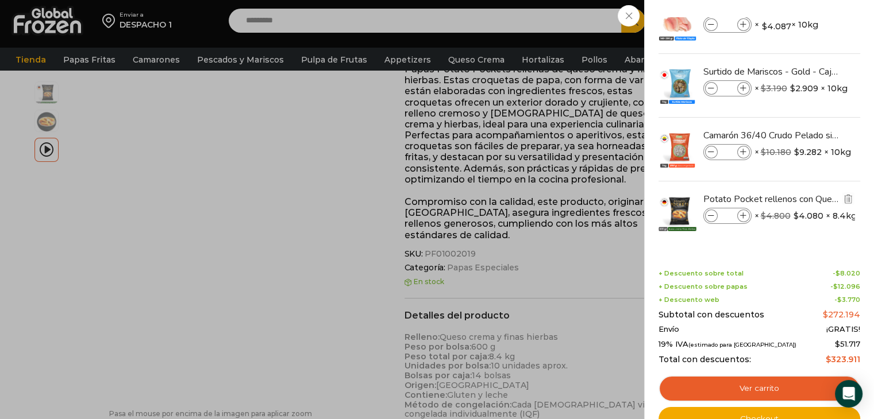
click at [712, 219] on span at bounding box center [711, 216] width 13 height 13
type input "*"
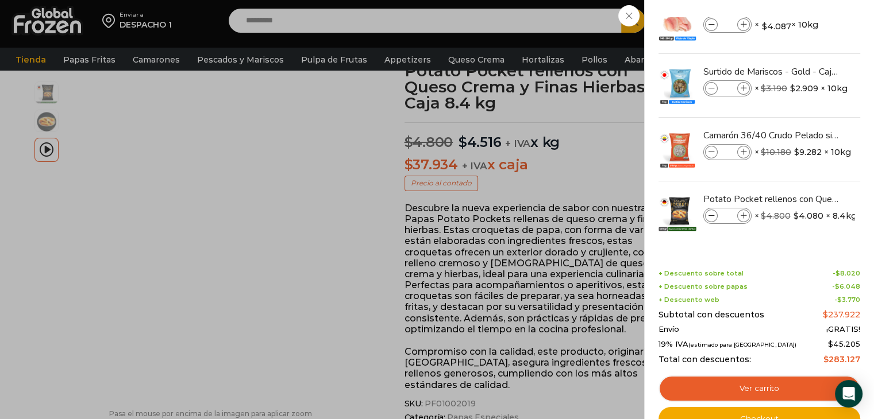
scroll to position [57, 0]
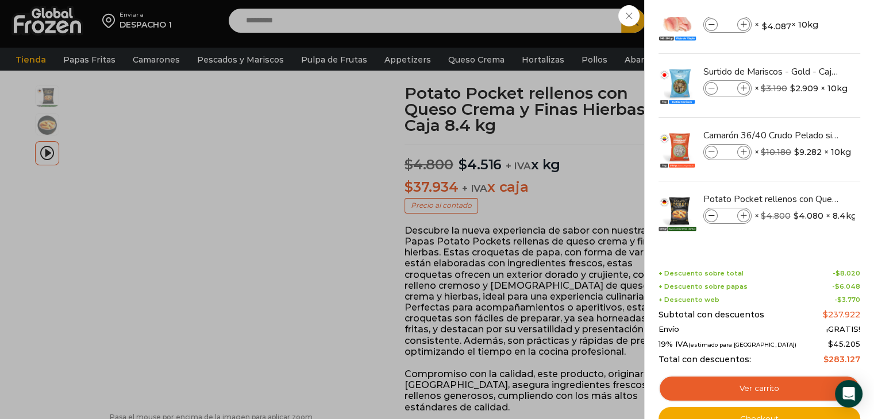
click at [805, 34] on div "5 Carrito 5 5 Shopping Cart *" at bounding box center [833, 20] width 57 height 27
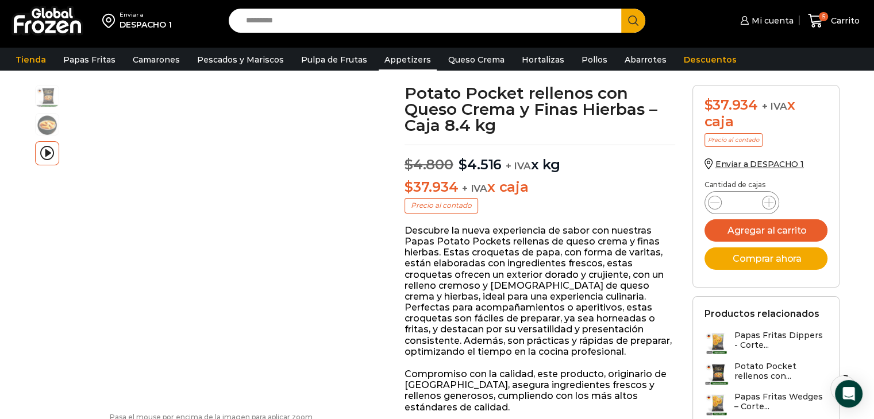
click at [407, 62] on link "Appetizers" at bounding box center [408, 60] width 58 height 22
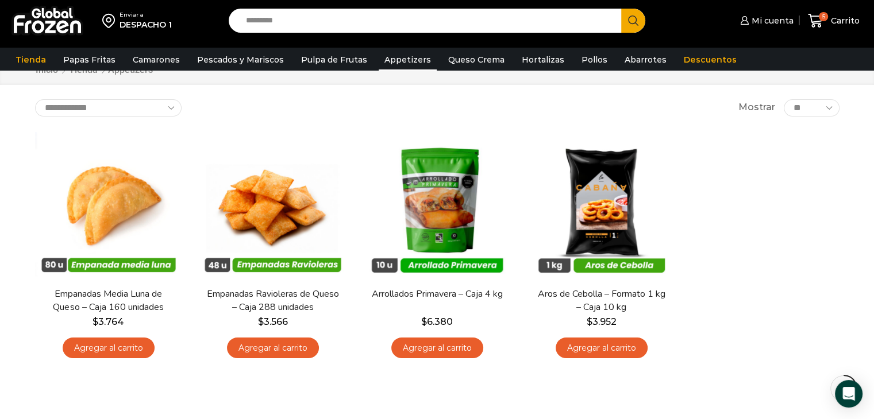
scroll to position [57, 0]
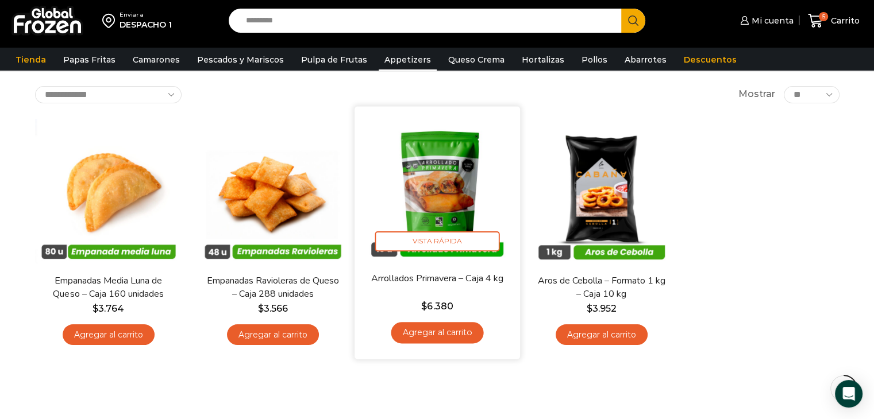
click at [432, 180] on img at bounding box center [437, 189] width 148 height 148
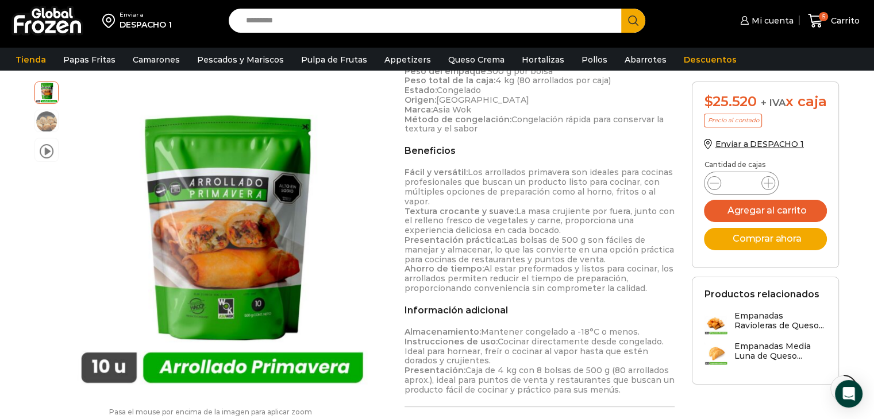
scroll to position [402, 0]
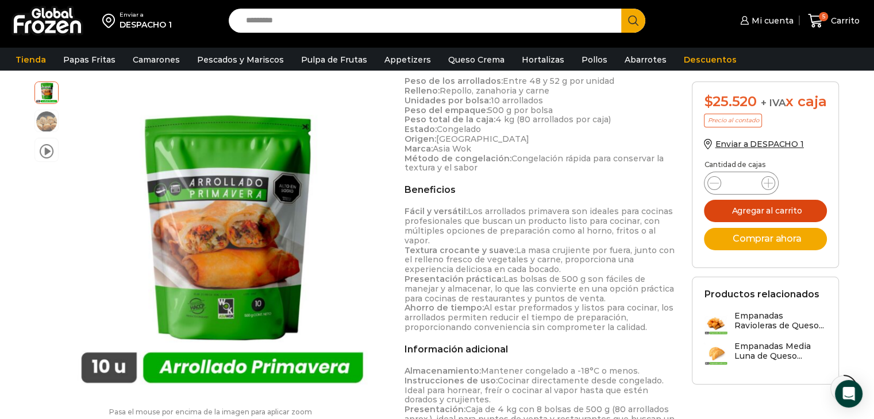
click at [775, 222] on button "Agregar al carrito" at bounding box center [765, 211] width 123 height 22
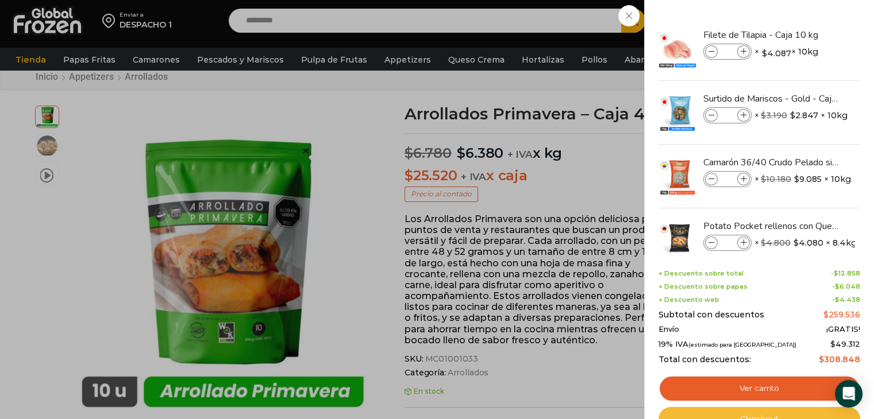
scroll to position [57, 0]
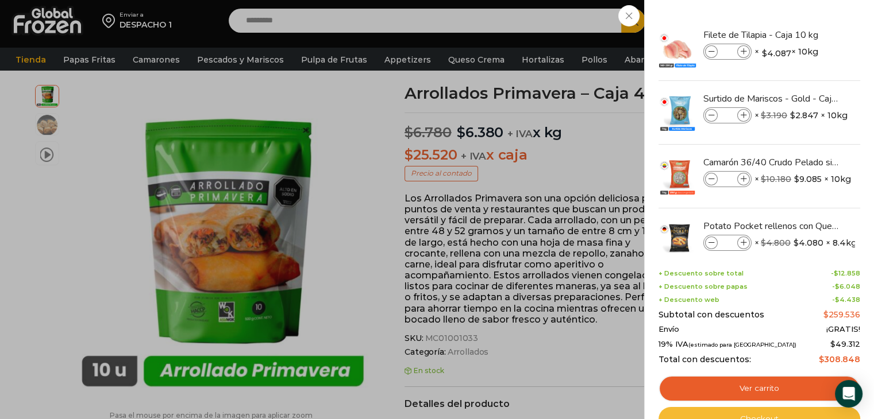
click at [768, 415] on link "Checkout" at bounding box center [759, 419] width 202 height 24
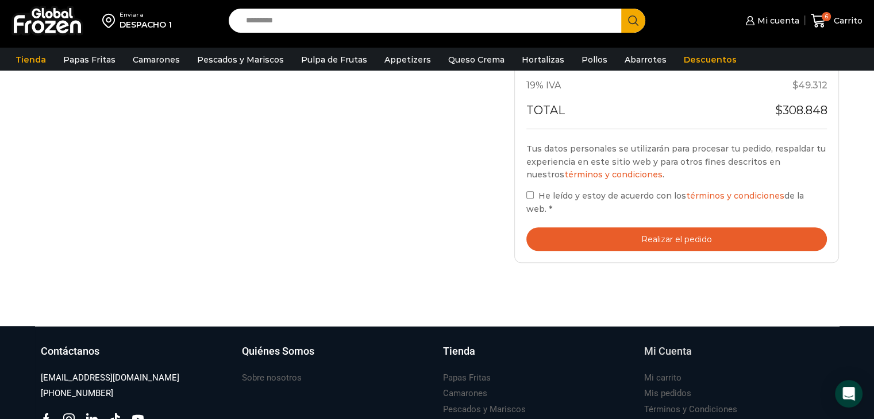
scroll to position [632, 0]
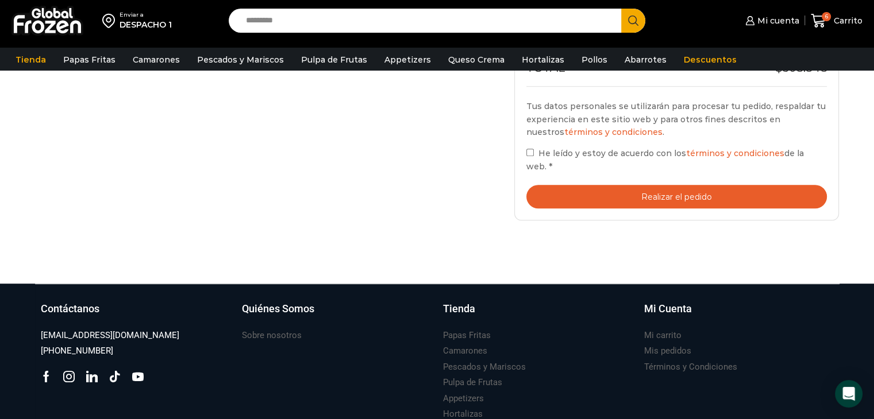
click at [672, 186] on button "Realizar el pedido" at bounding box center [676, 197] width 301 height 24
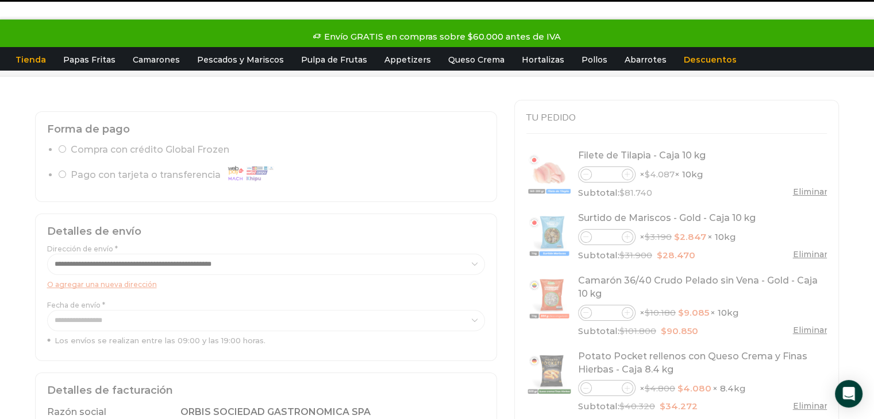
scroll to position [0, 0]
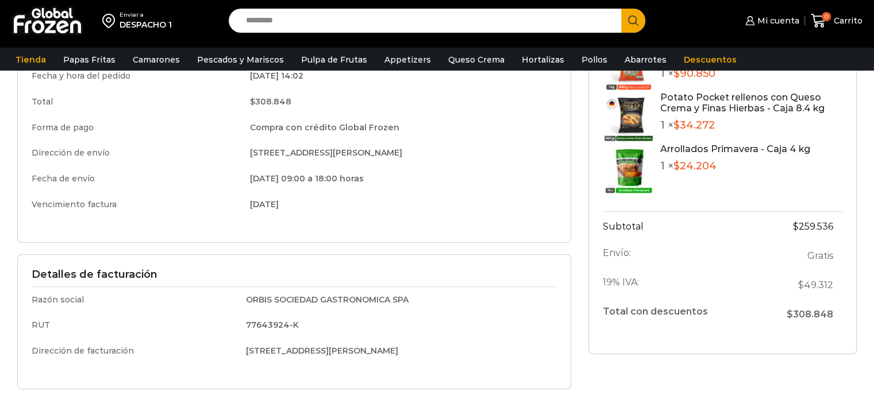
scroll to position [57, 0]
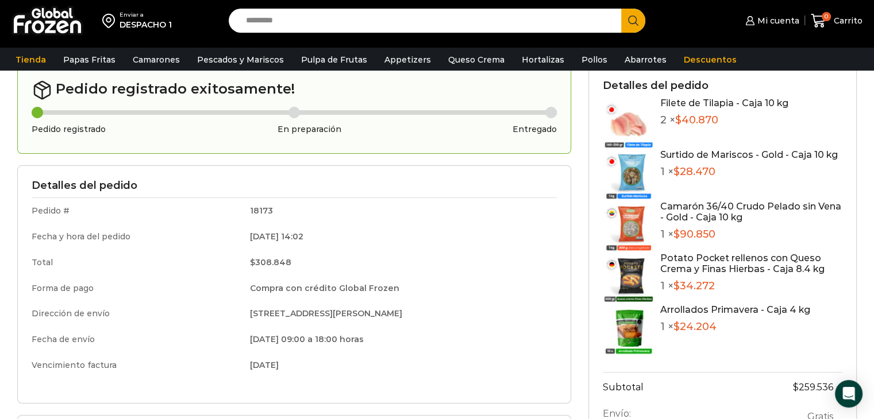
click at [680, 106] on link "Filete de Tilapia - Caja 10 kg" at bounding box center [724, 103] width 128 height 11
click at [630, 130] on img at bounding box center [629, 124] width 52 height 52
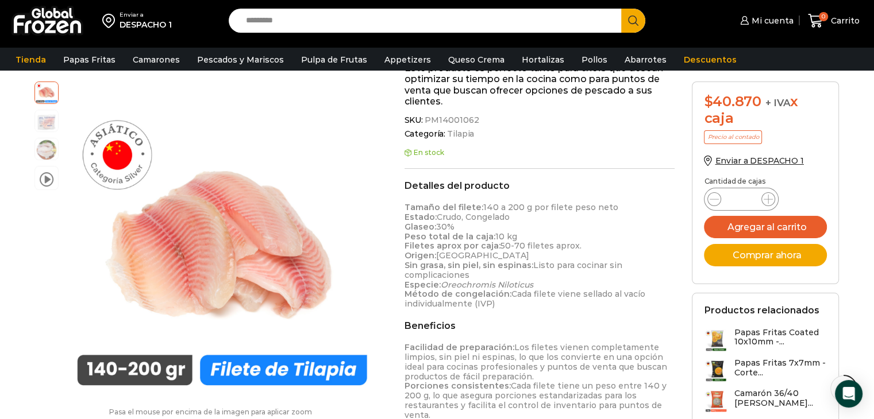
scroll to position [460, 0]
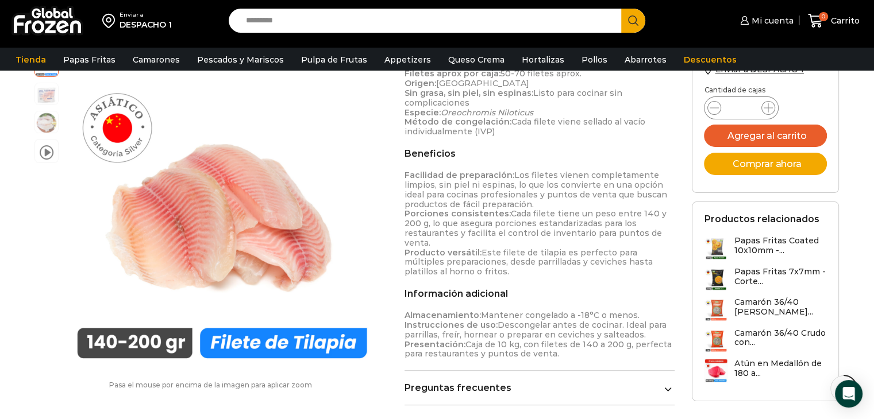
click at [659, 383] on link "Preguntas frecuentes" at bounding box center [540, 388] width 271 height 11
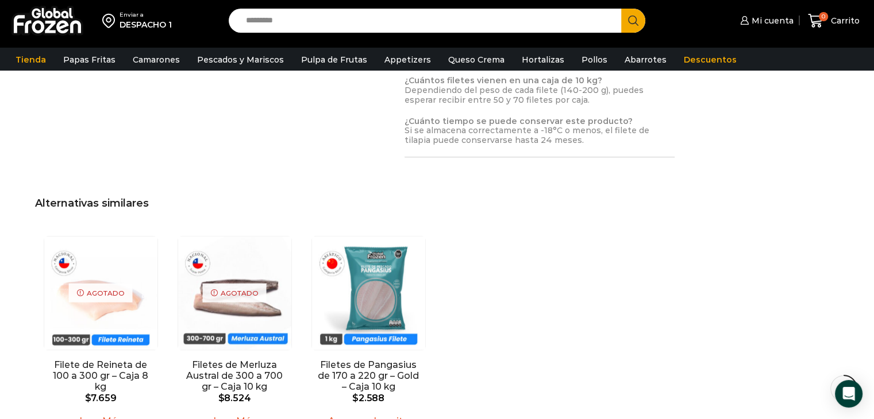
scroll to position [862, 0]
